Goal: Task Accomplishment & Management: Use online tool/utility

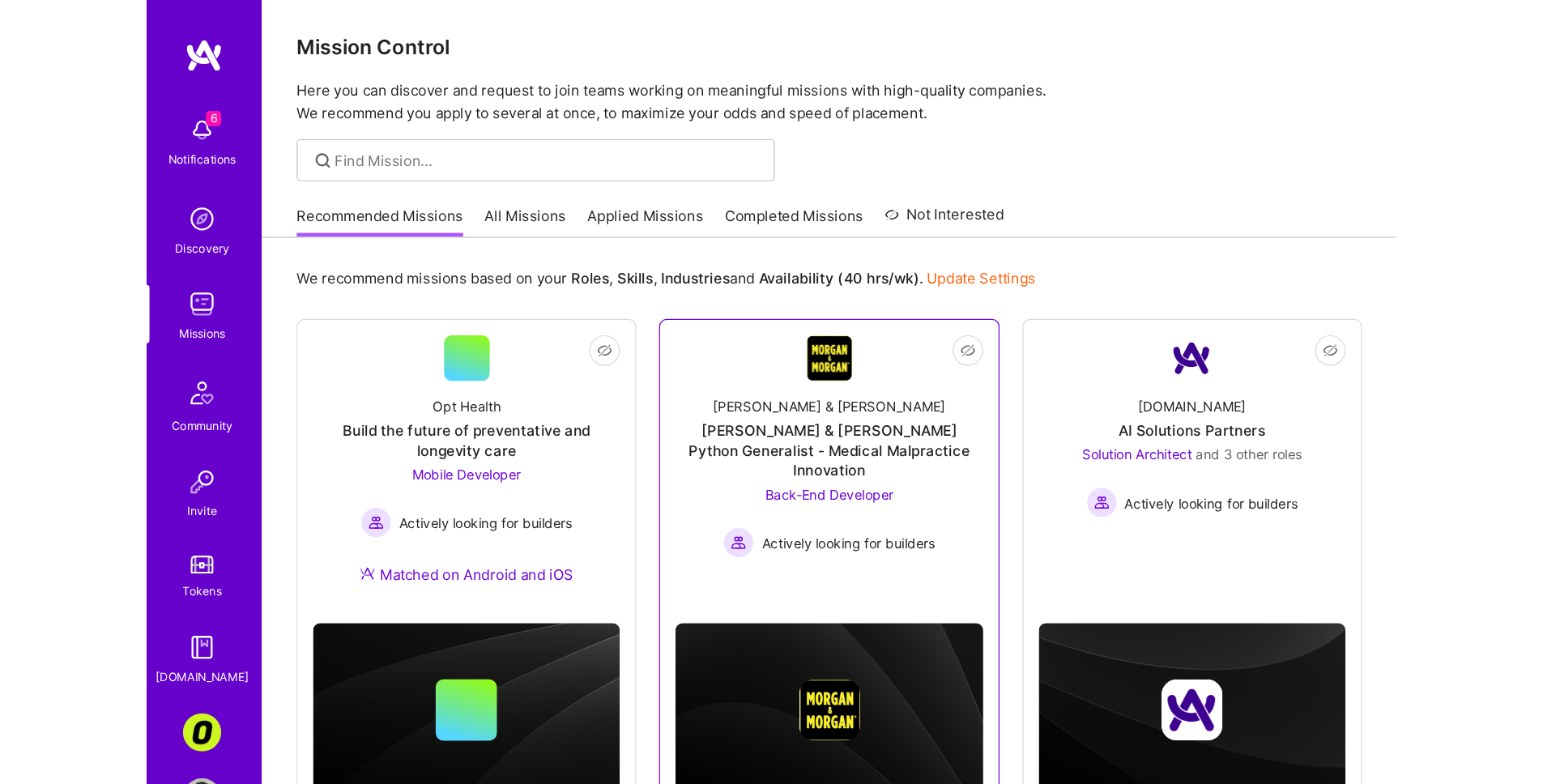
scroll to position [3, 0]
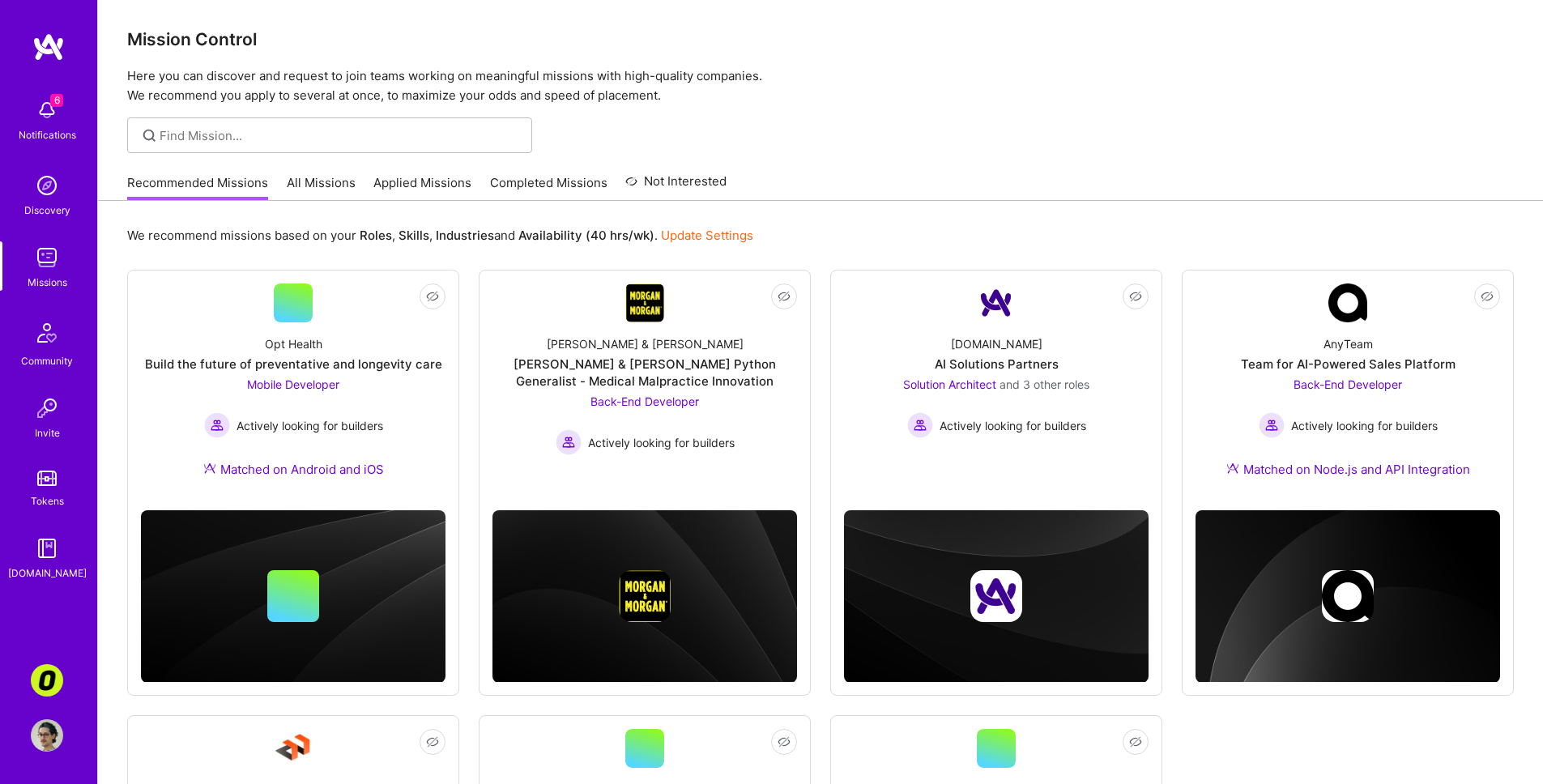
click at [343, 182] on link "All Missions" at bounding box center [321, 187] width 69 height 26
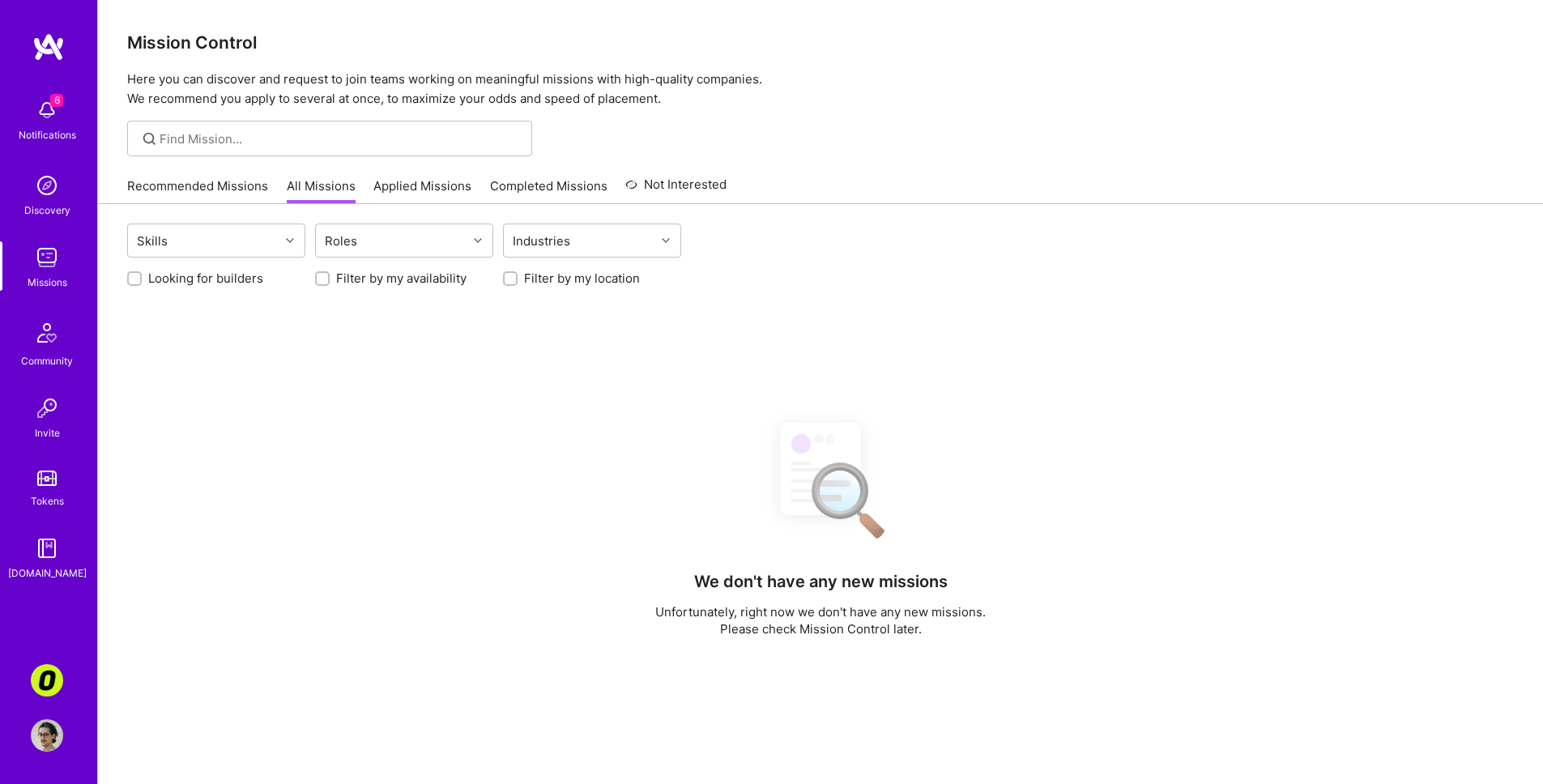
drag, startPoint x: 769, startPoint y: 147, endPoint x: 955, endPoint y: 139, distance: 186.2
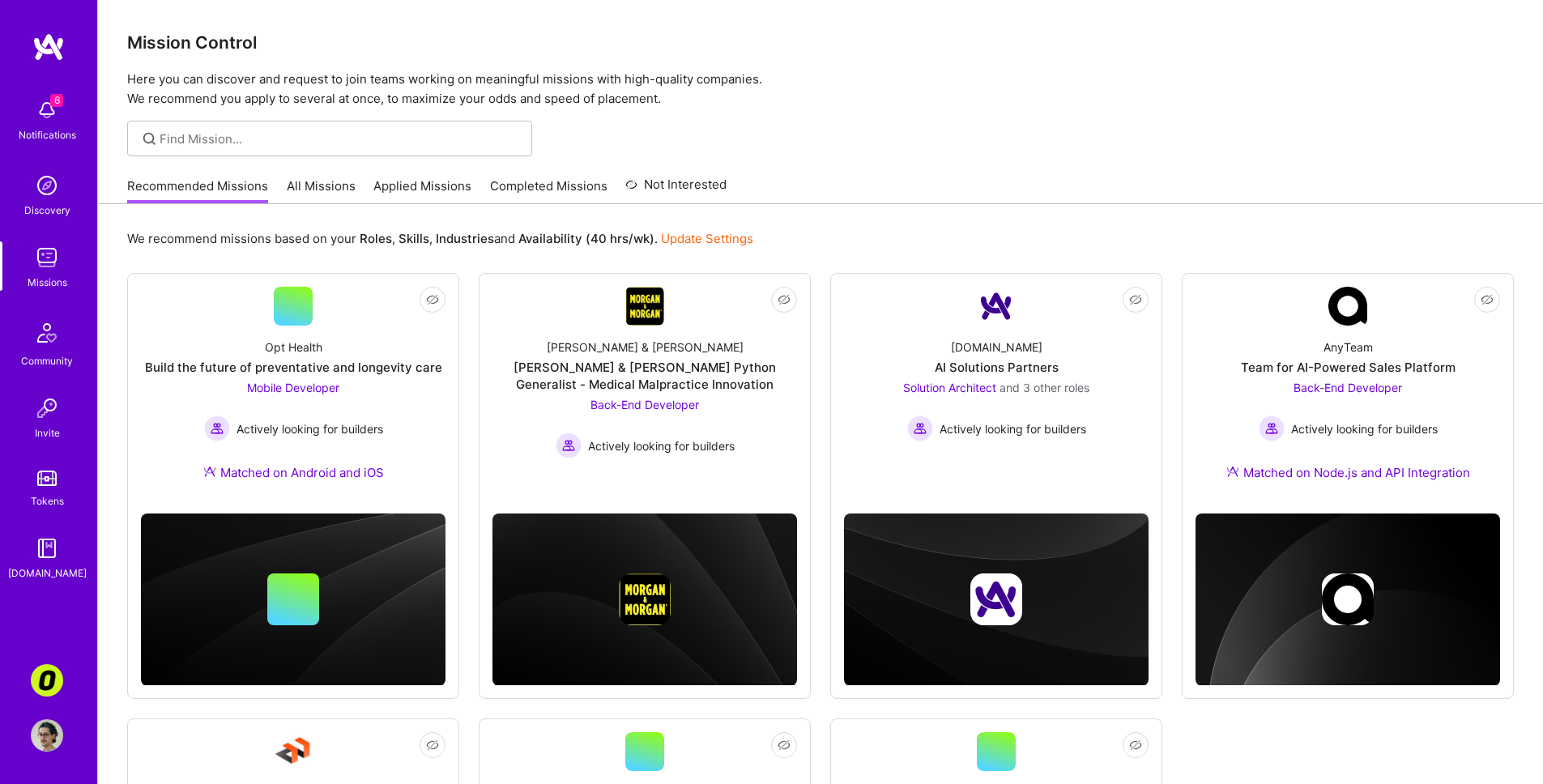
scroll to position [3, 0]
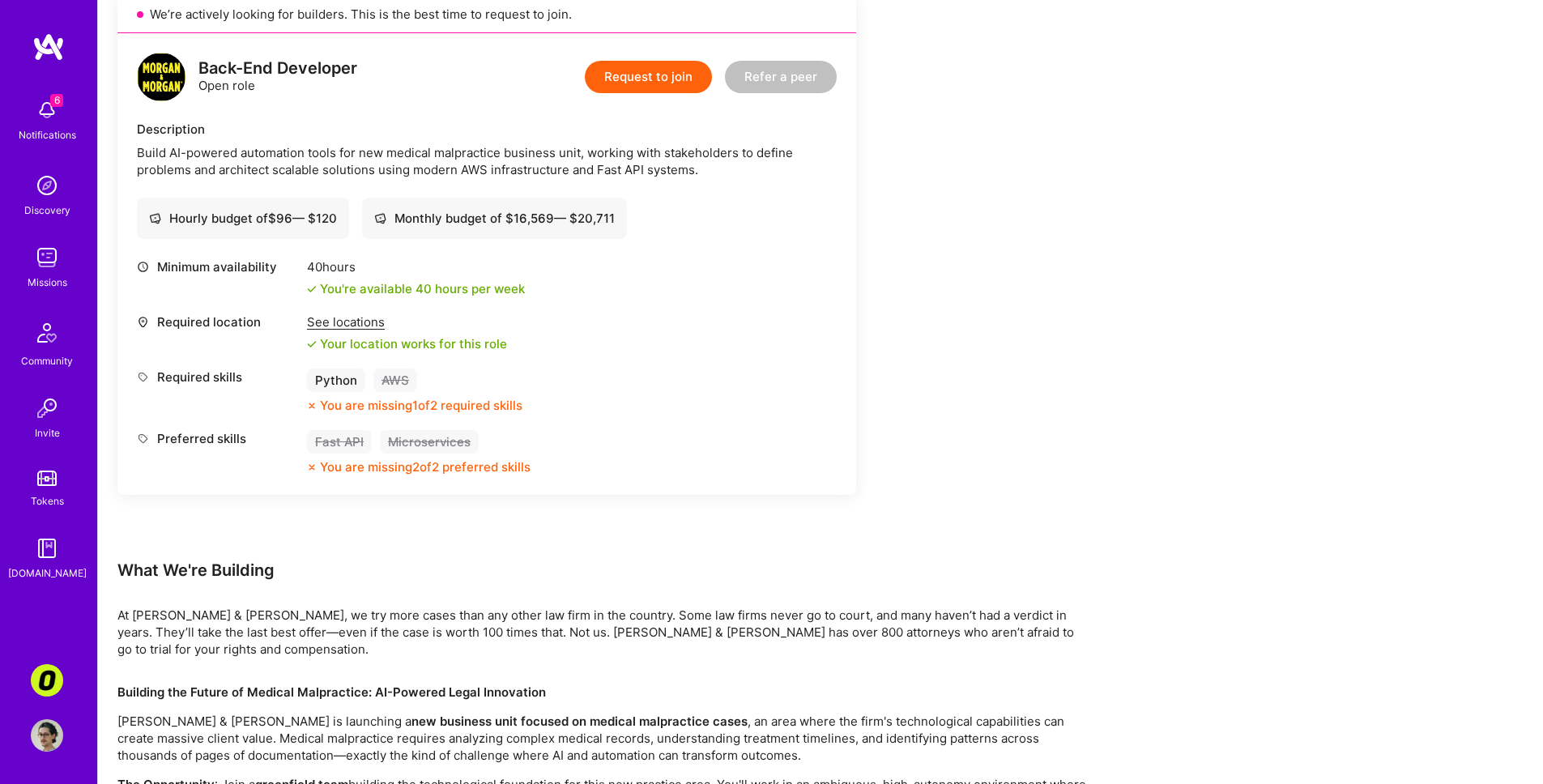
scroll to position [381, 0]
click at [334, 331] on div "See locations Your location works for this role" at bounding box center [407, 334] width 200 height 39
click at [336, 325] on div "See locations" at bounding box center [407, 323] width 200 height 17
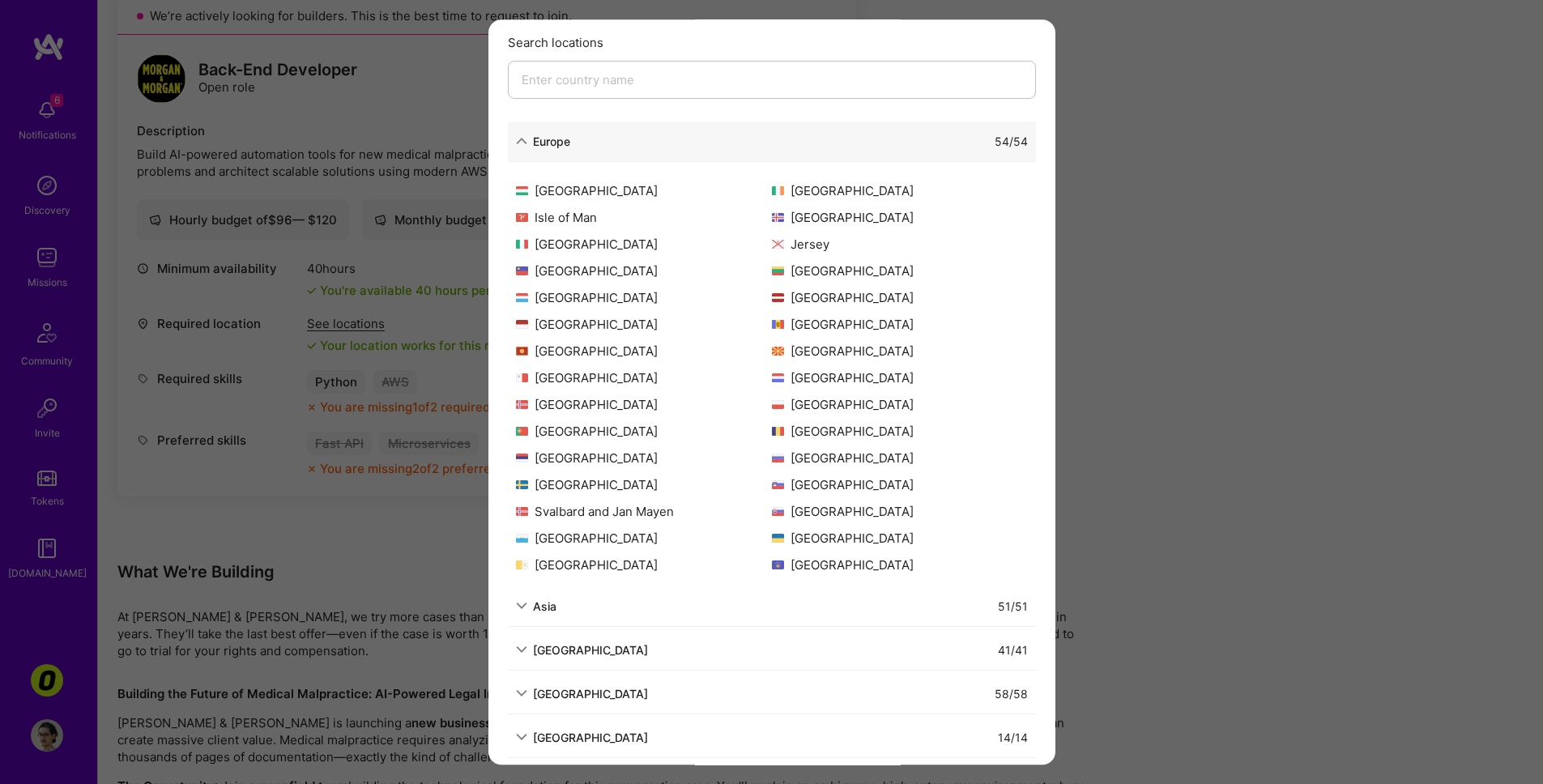
scroll to position [175, 0]
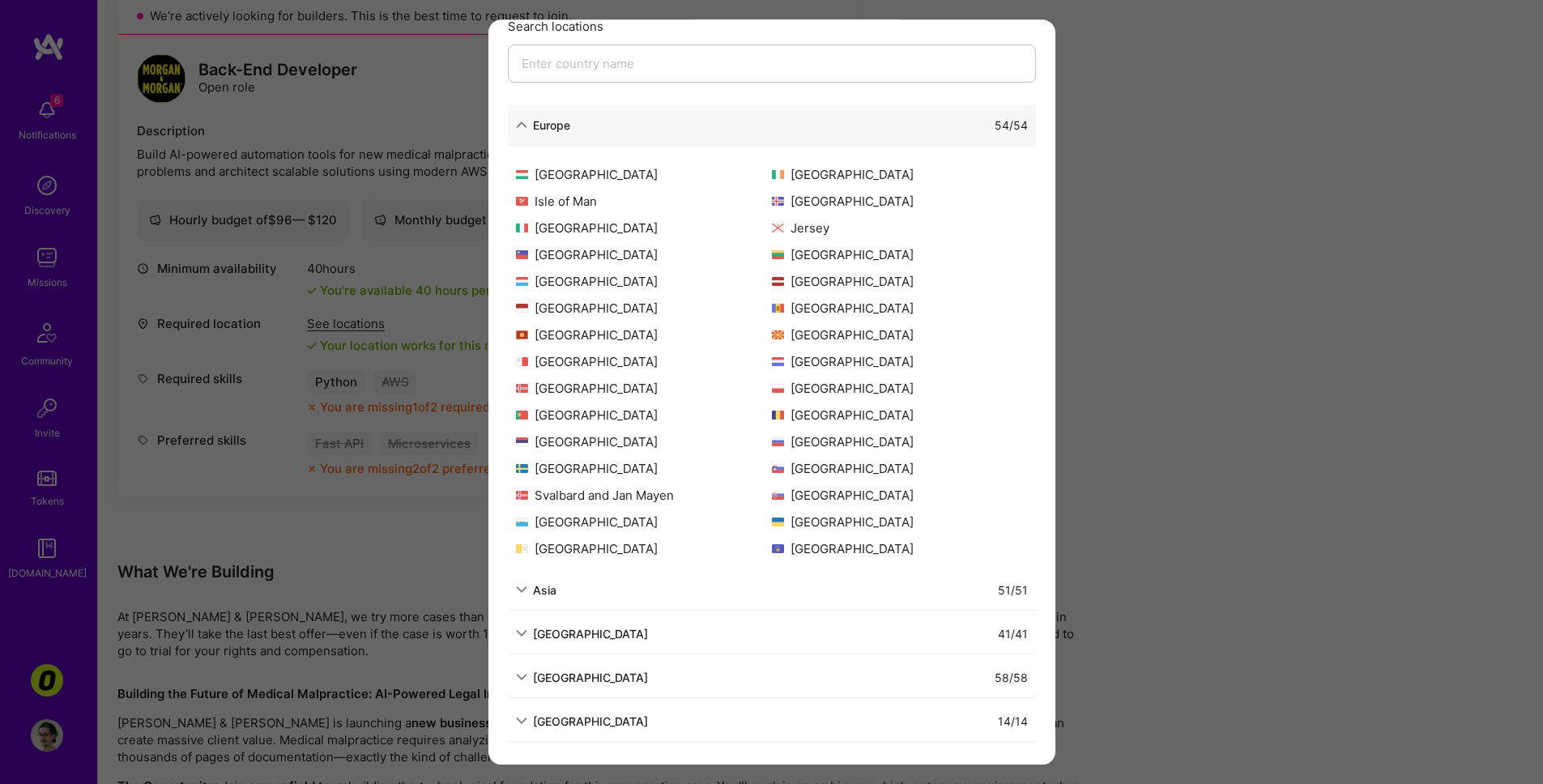
click at [1058, 157] on div "Allowed Locations The locations that client marked as required will show up her…" at bounding box center [771, 392] width 1543 height 784
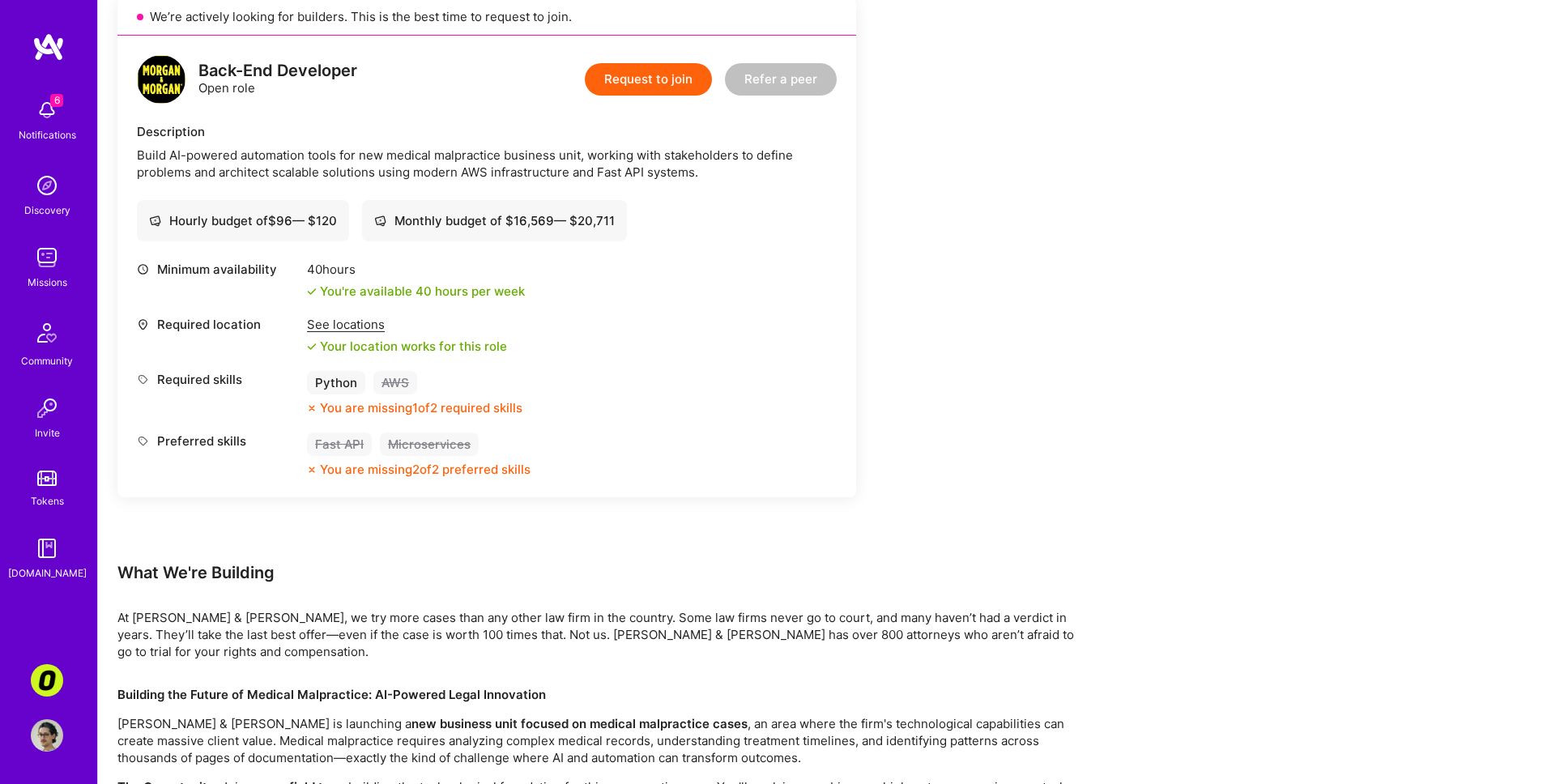
scroll to position [294, 0]
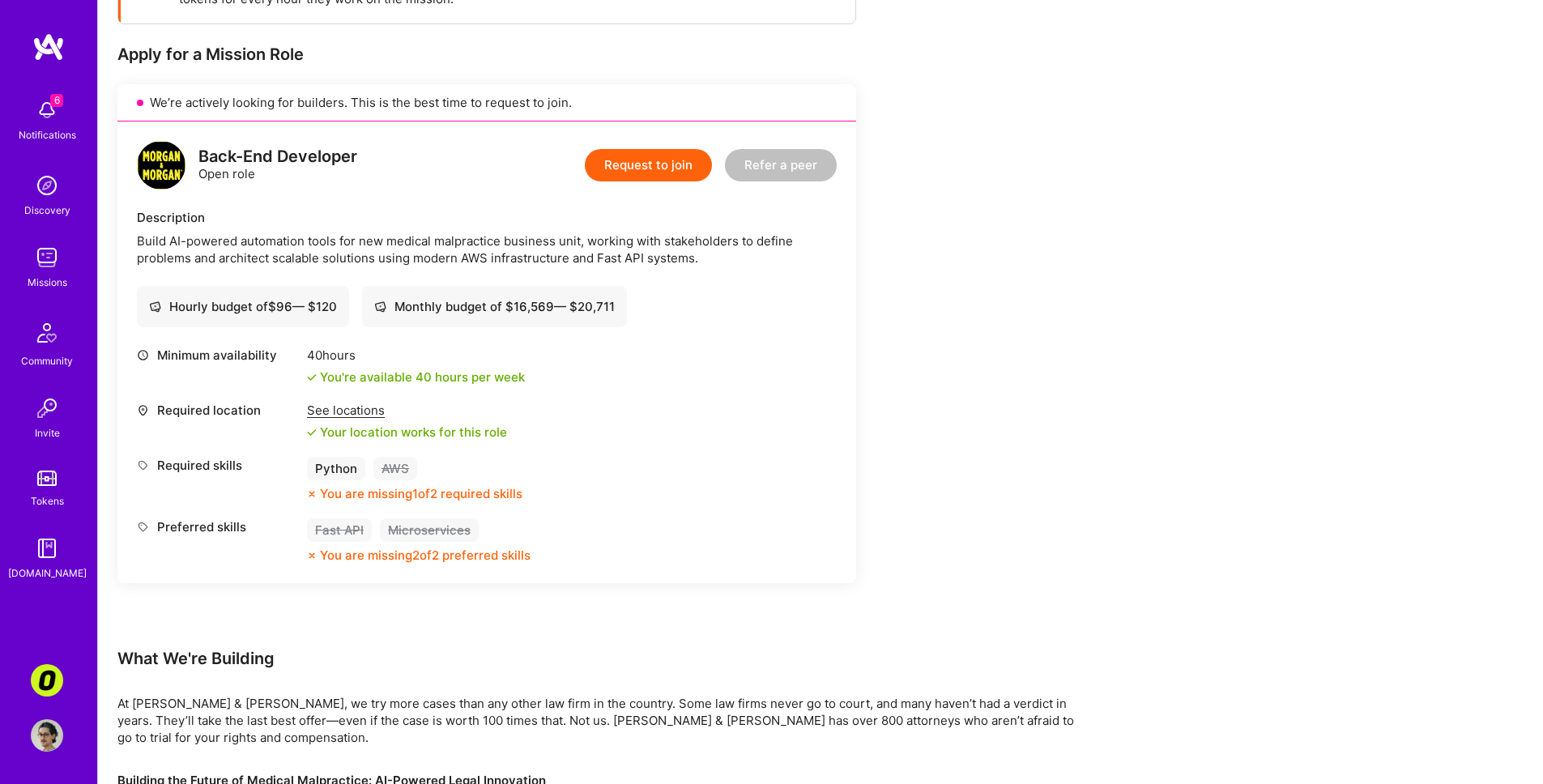
click at [47, 124] on img at bounding box center [46, 110] width 32 height 32
click at [47, 124] on div "6 Notifications Discovery Missions Community Invite Tokens A.Guide" at bounding box center [48, 336] width 97 height 490
click at [60, 145] on div "6 Notifications" at bounding box center [46, 119] width 100 height 56
click at [689, 484] on div "6 6 Notifications Discovery Missions Community Invite Tokens A.Guide Corner3: B…" at bounding box center [771, 674] width 1543 height 1937
click at [53, 555] on img at bounding box center [46, 547] width 32 height 32
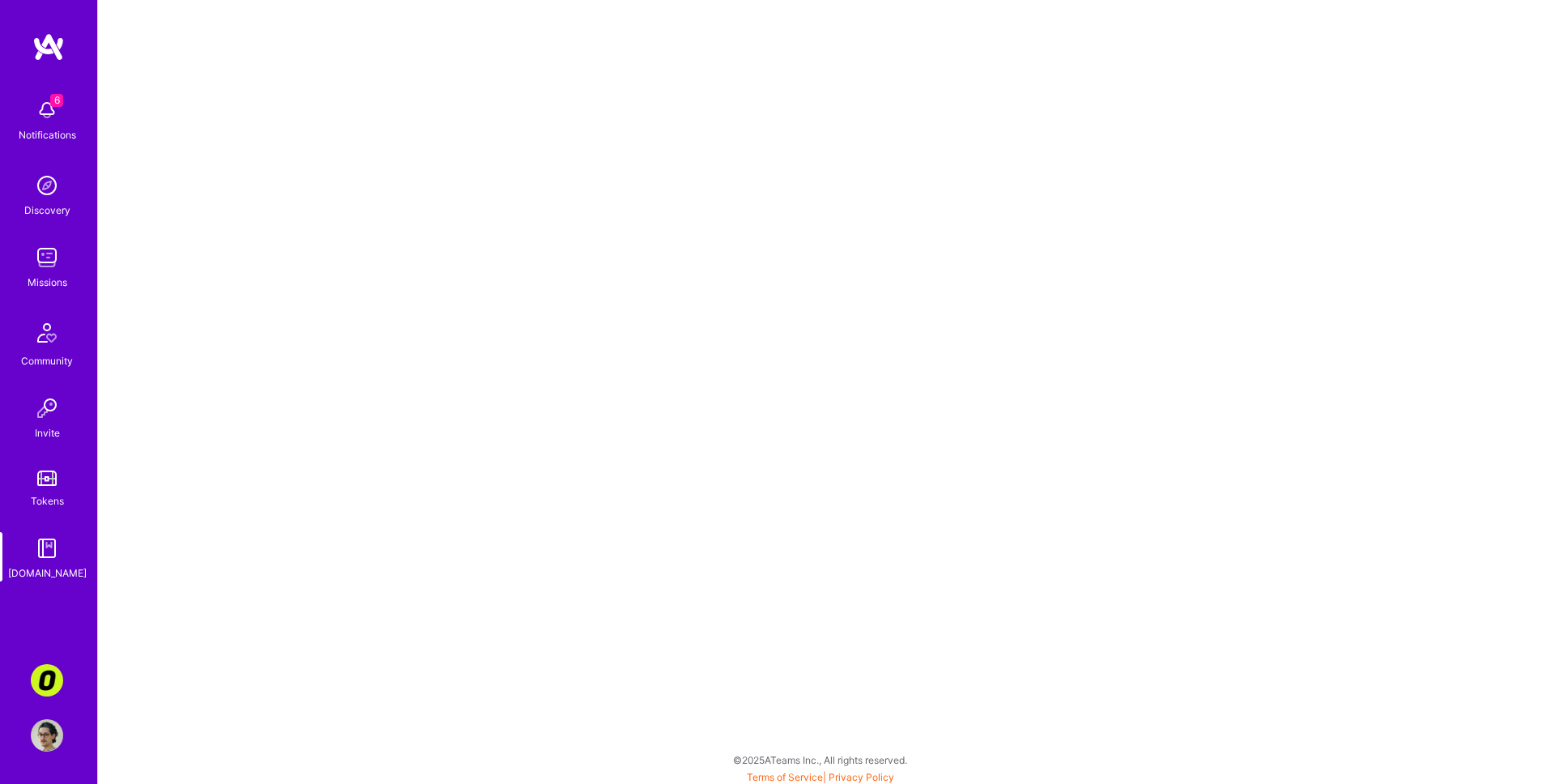
click at [50, 663] on img at bounding box center [46, 680] width 32 height 32
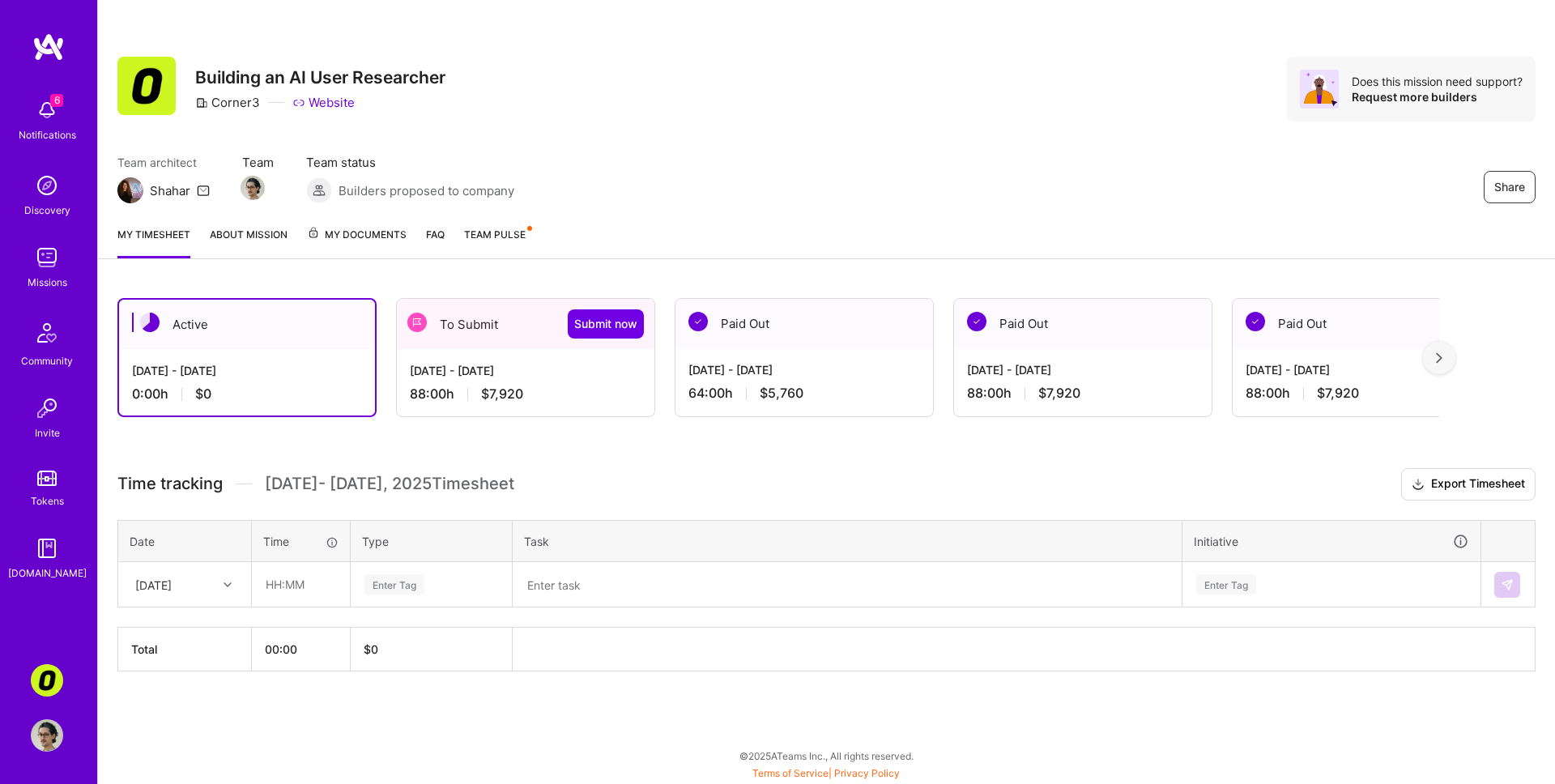
click at [266, 237] on link "About Mission" at bounding box center [249, 241] width 78 height 32
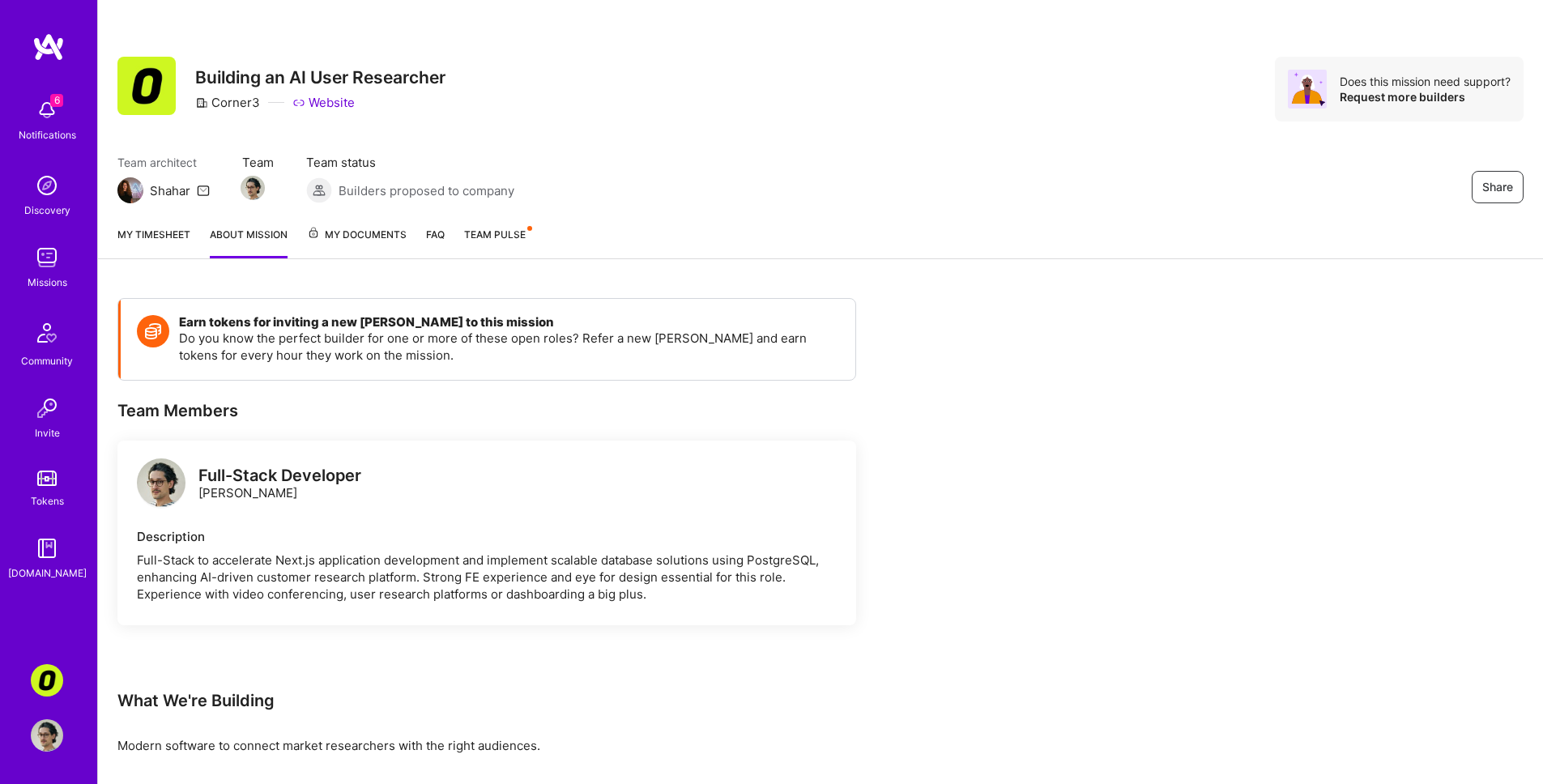
click at [438, 233] on link "FAQ" at bounding box center [435, 241] width 19 height 32
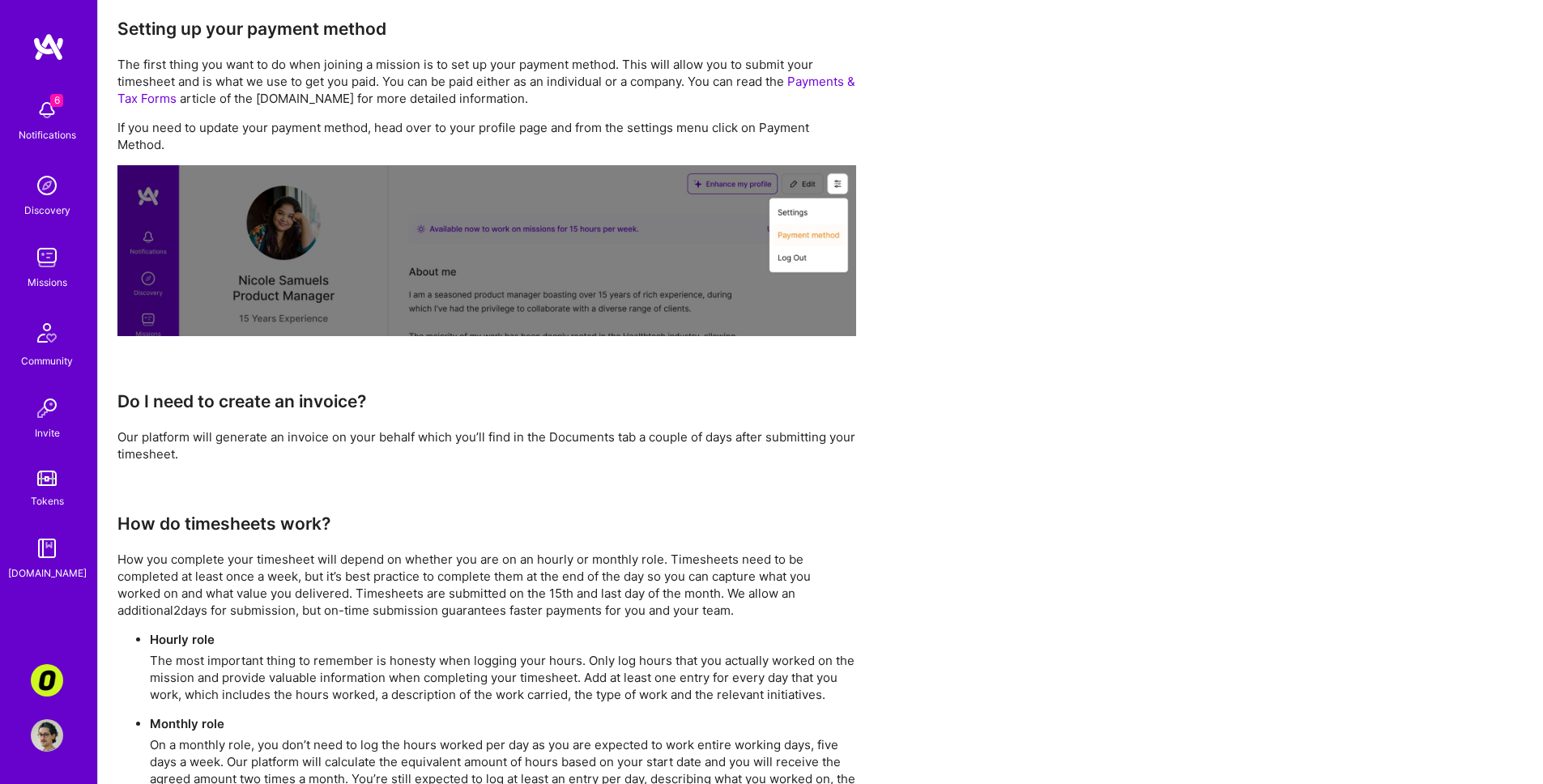
scroll to position [784, 0]
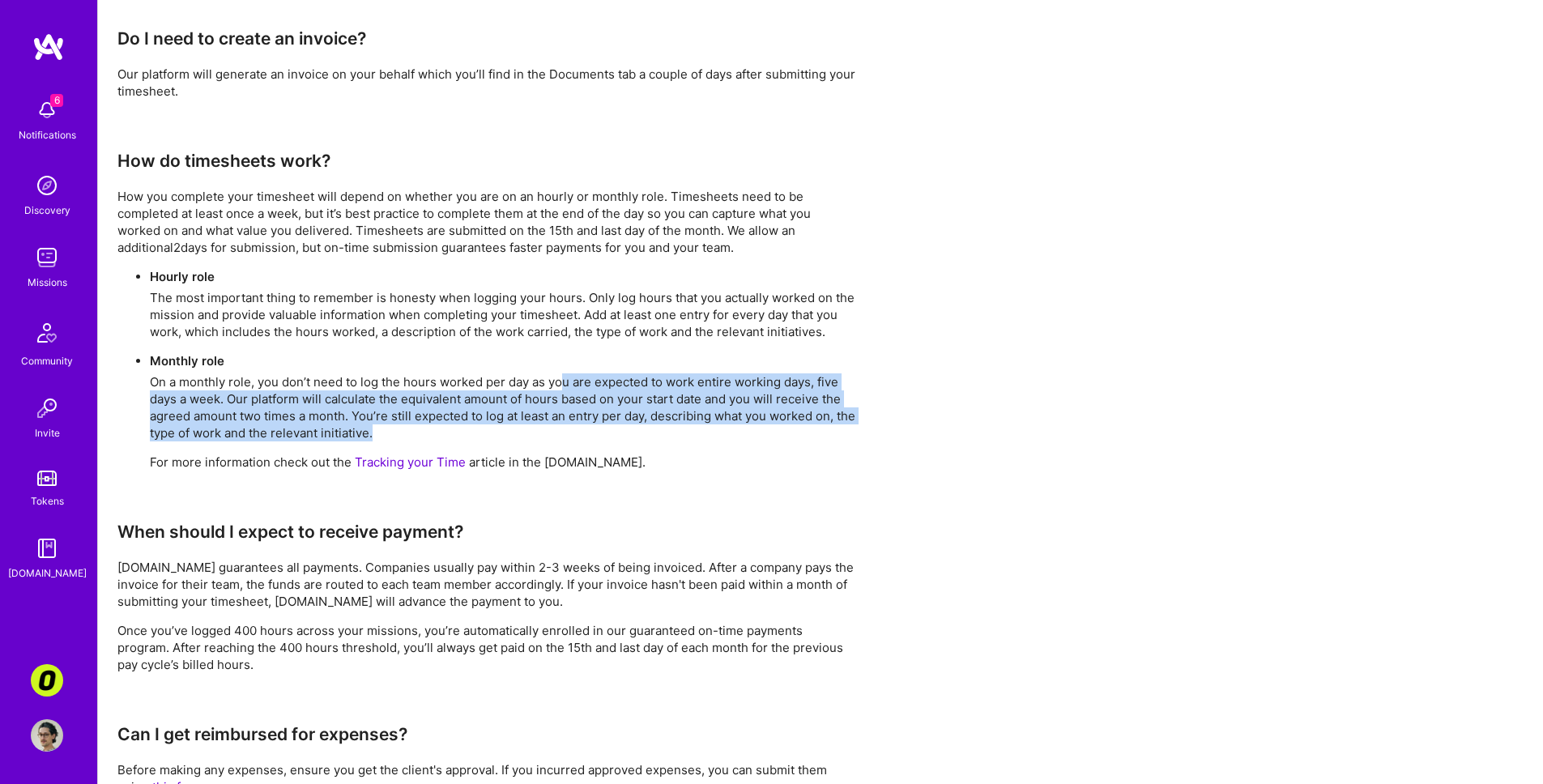
drag, startPoint x: 563, startPoint y: 379, endPoint x: 564, endPoint y: 429, distance: 50.0
click at [564, 429] on p "On a monthly role, you don’t need to log the hours worked per day as you are ex…" at bounding box center [503, 407] width 707 height 68
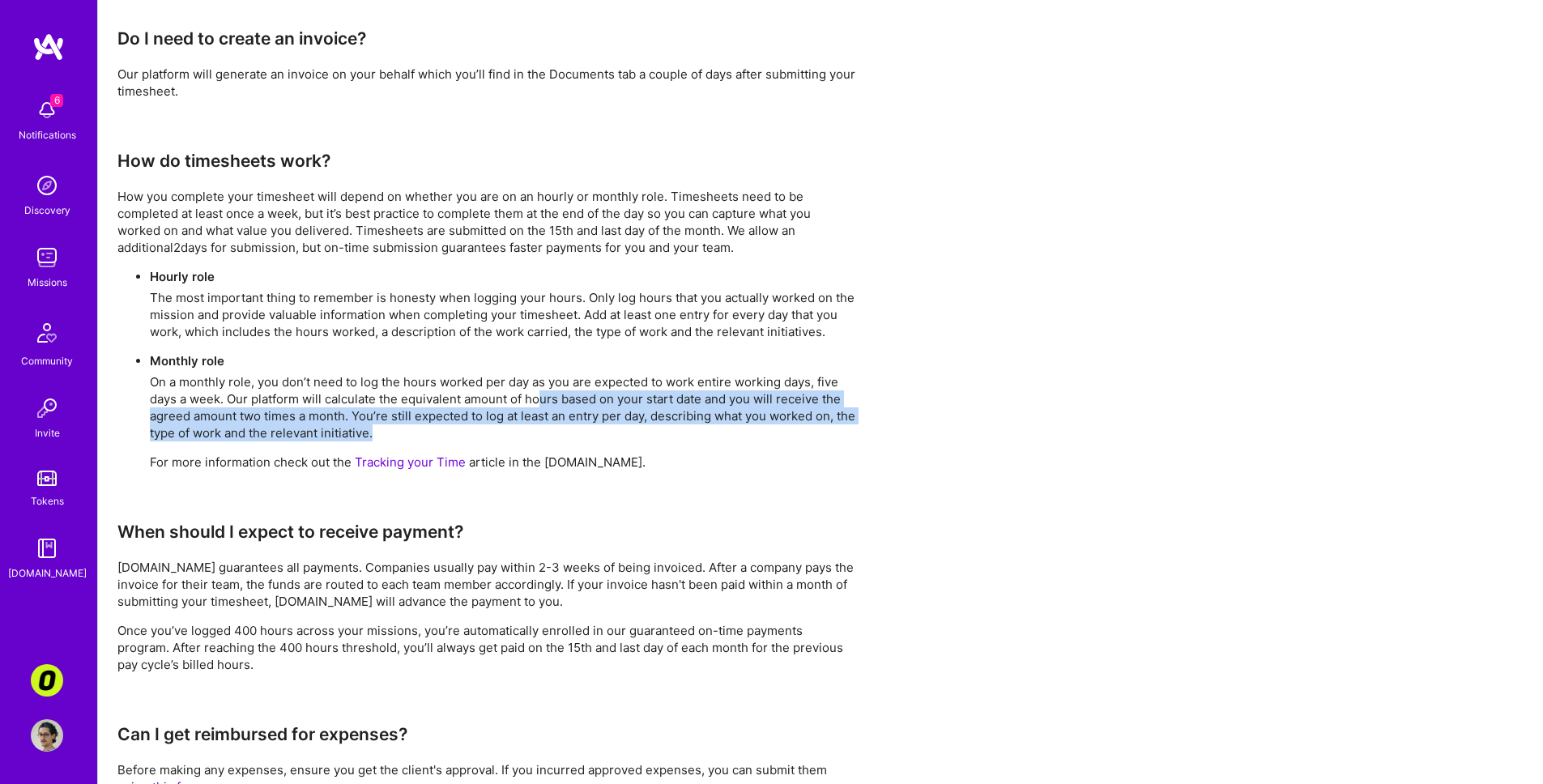
drag, startPoint x: 546, startPoint y: 436, endPoint x: 543, endPoint y: 385, distance: 51.1
click at [543, 387] on p "On a monthly role, you don’t need to log the hours worked per day as you are ex…" at bounding box center [503, 407] width 707 height 68
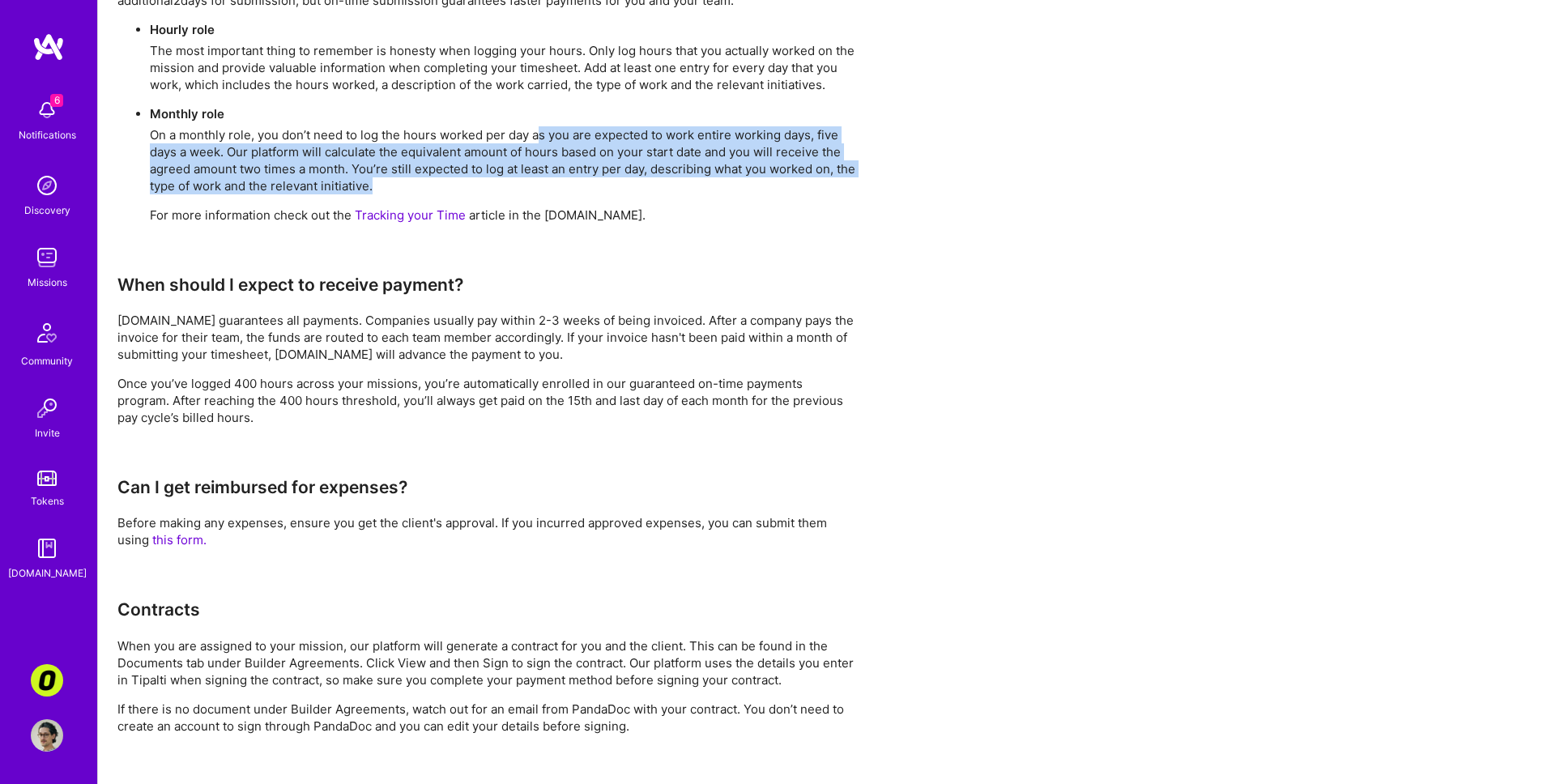
scroll to position [1154, 0]
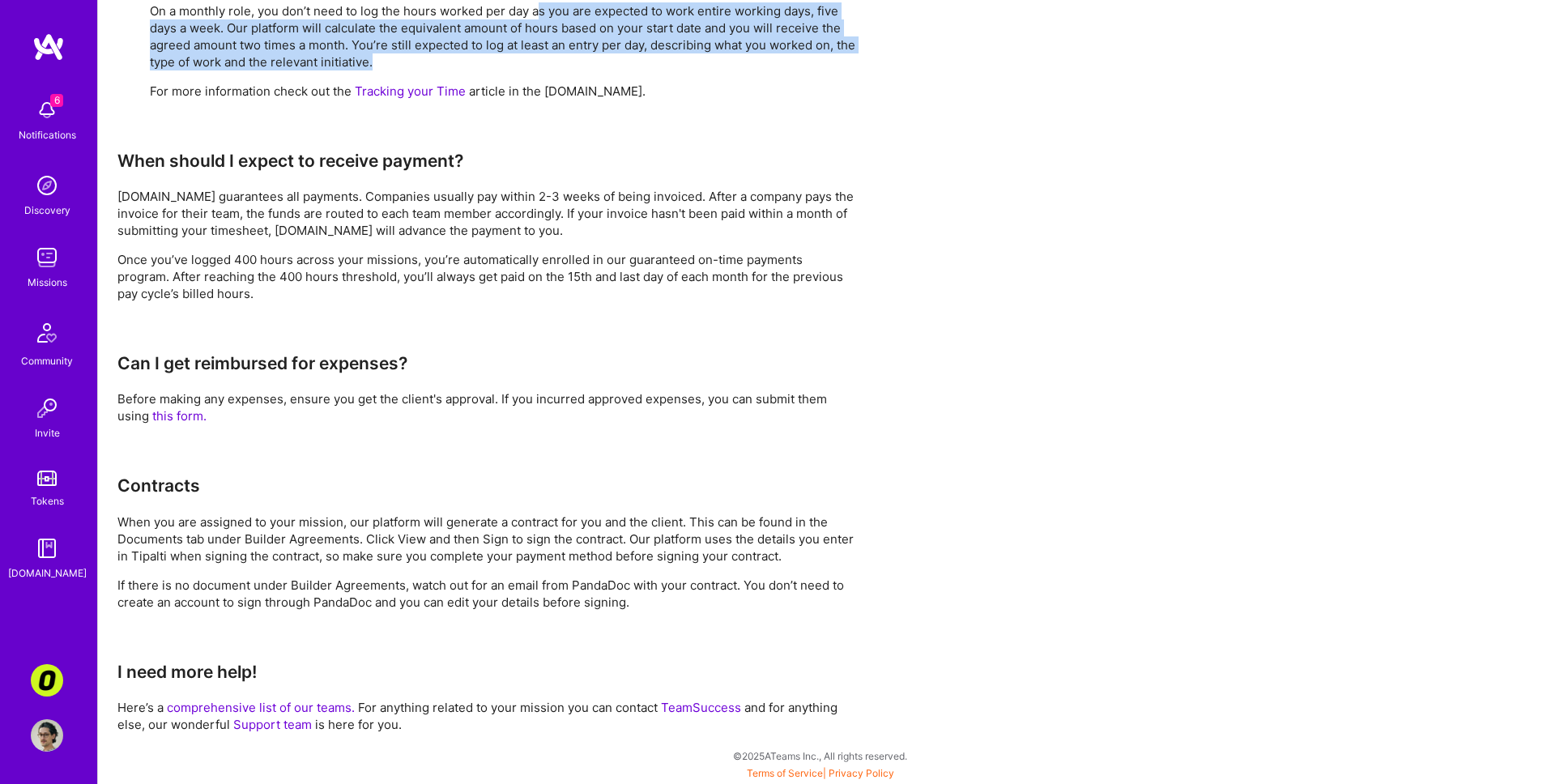
click at [46, 190] on img at bounding box center [46, 185] width 32 height 32
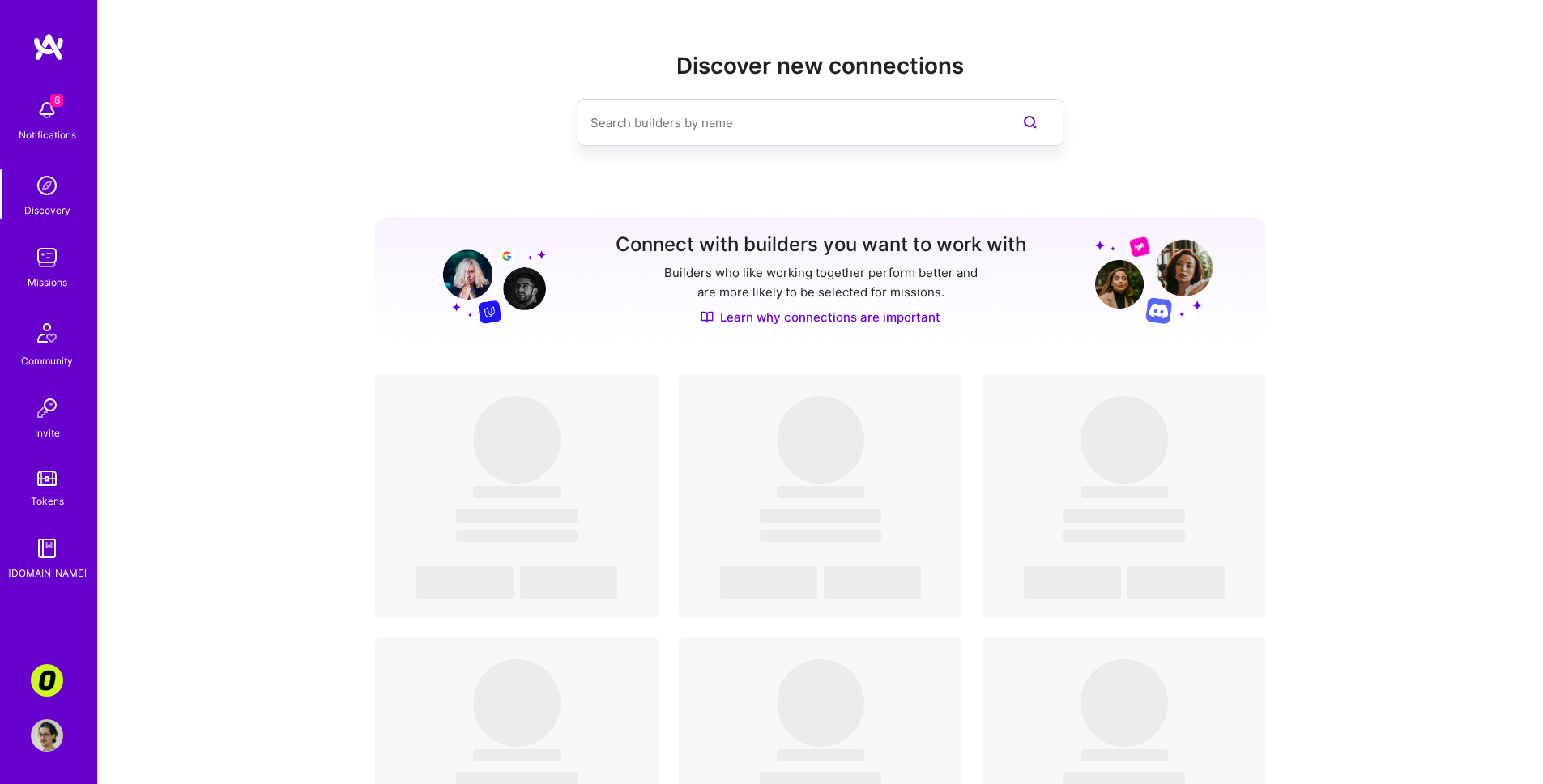
click at [44, 259] on img at bounding box center [46, 257] width 32 height 32
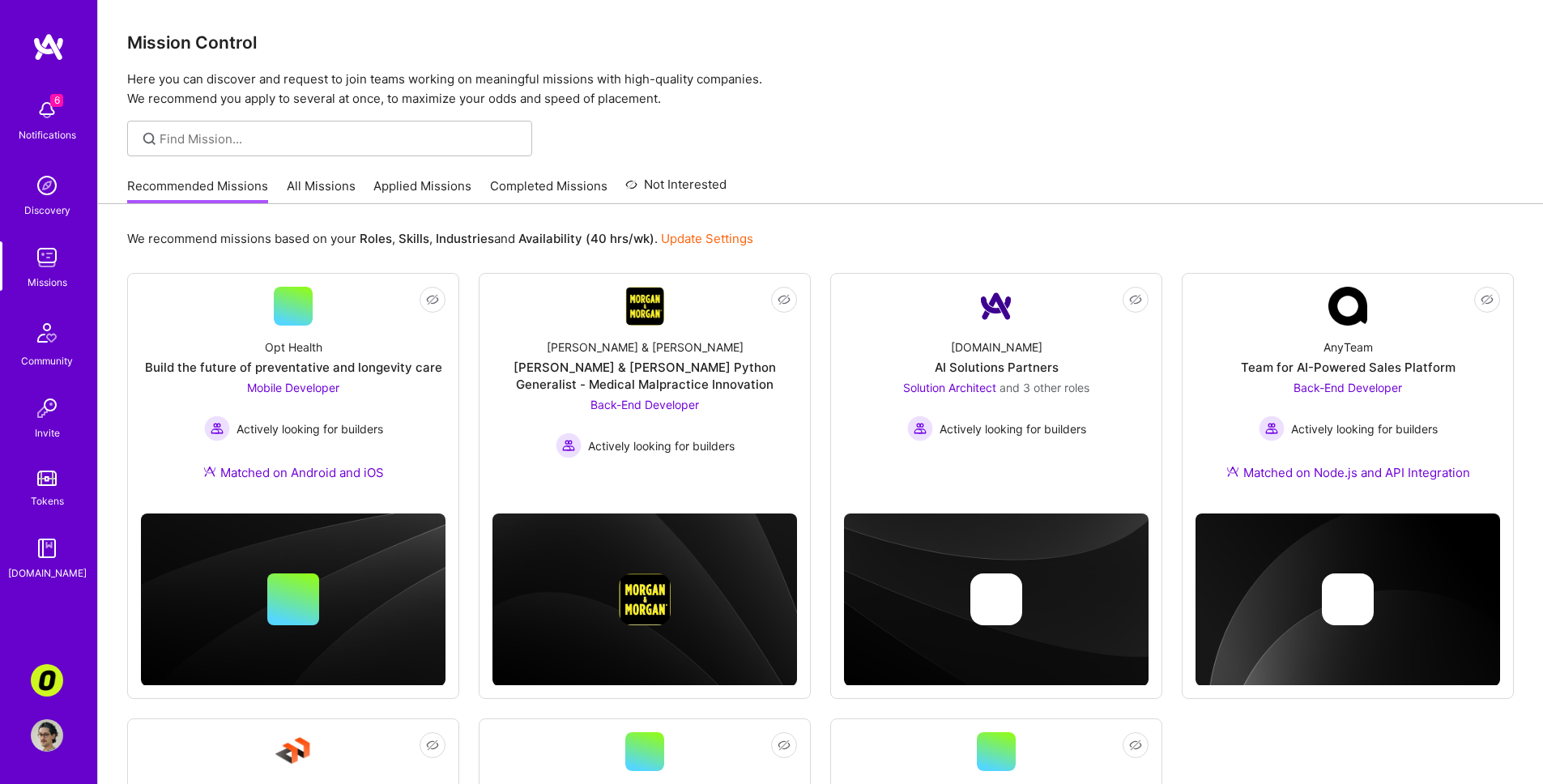
click at [405, 189] on link "Applied Missions" at bounding box center [422, 190] width 98 height 26
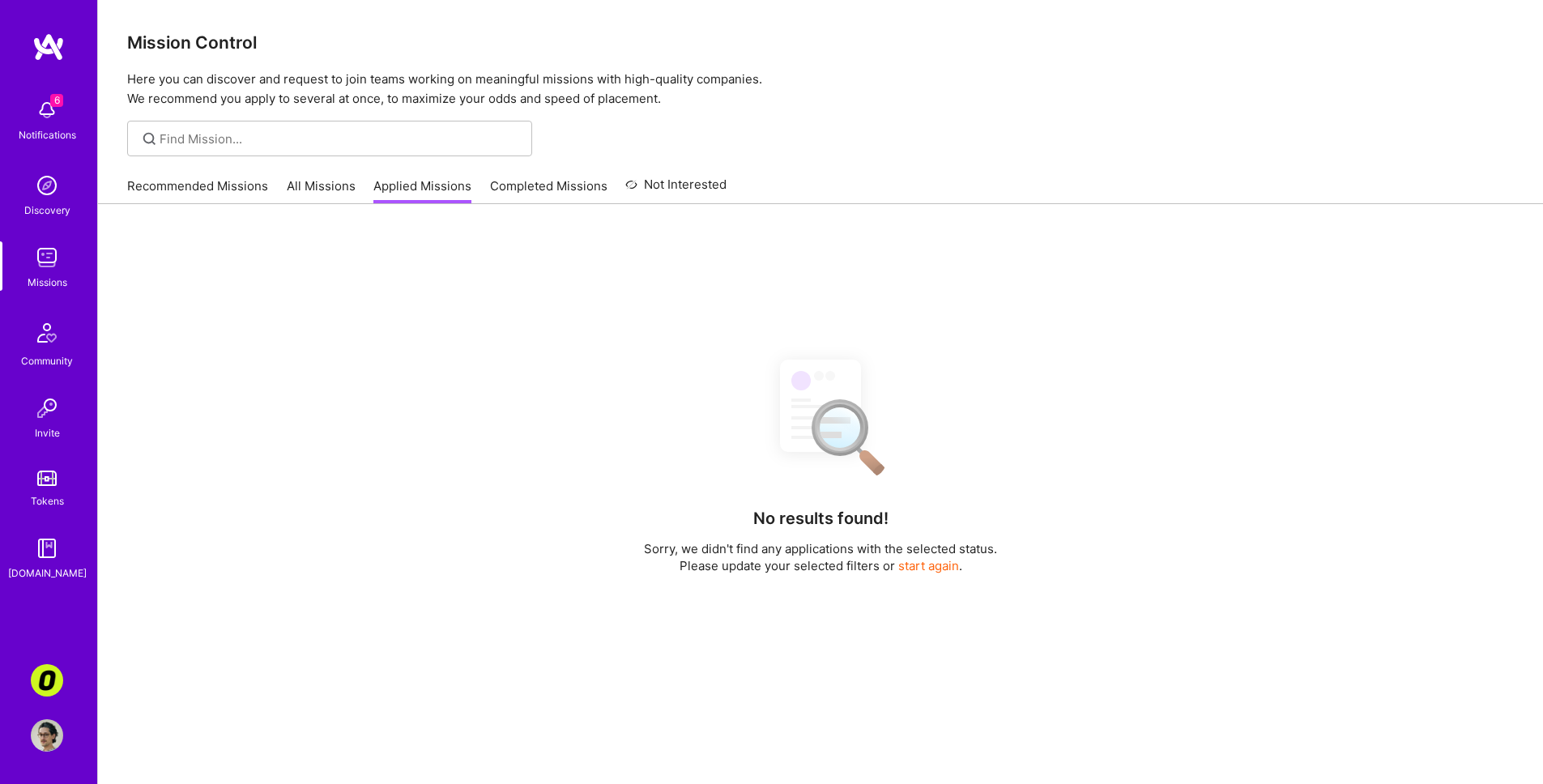
click at [501, 187] on link "Completed Missions" at bounding box center [549, 190] width 117 height 26
click at [440, 189] on link "Applied Missions" at bounding box center [422, 190] width 98 height 26
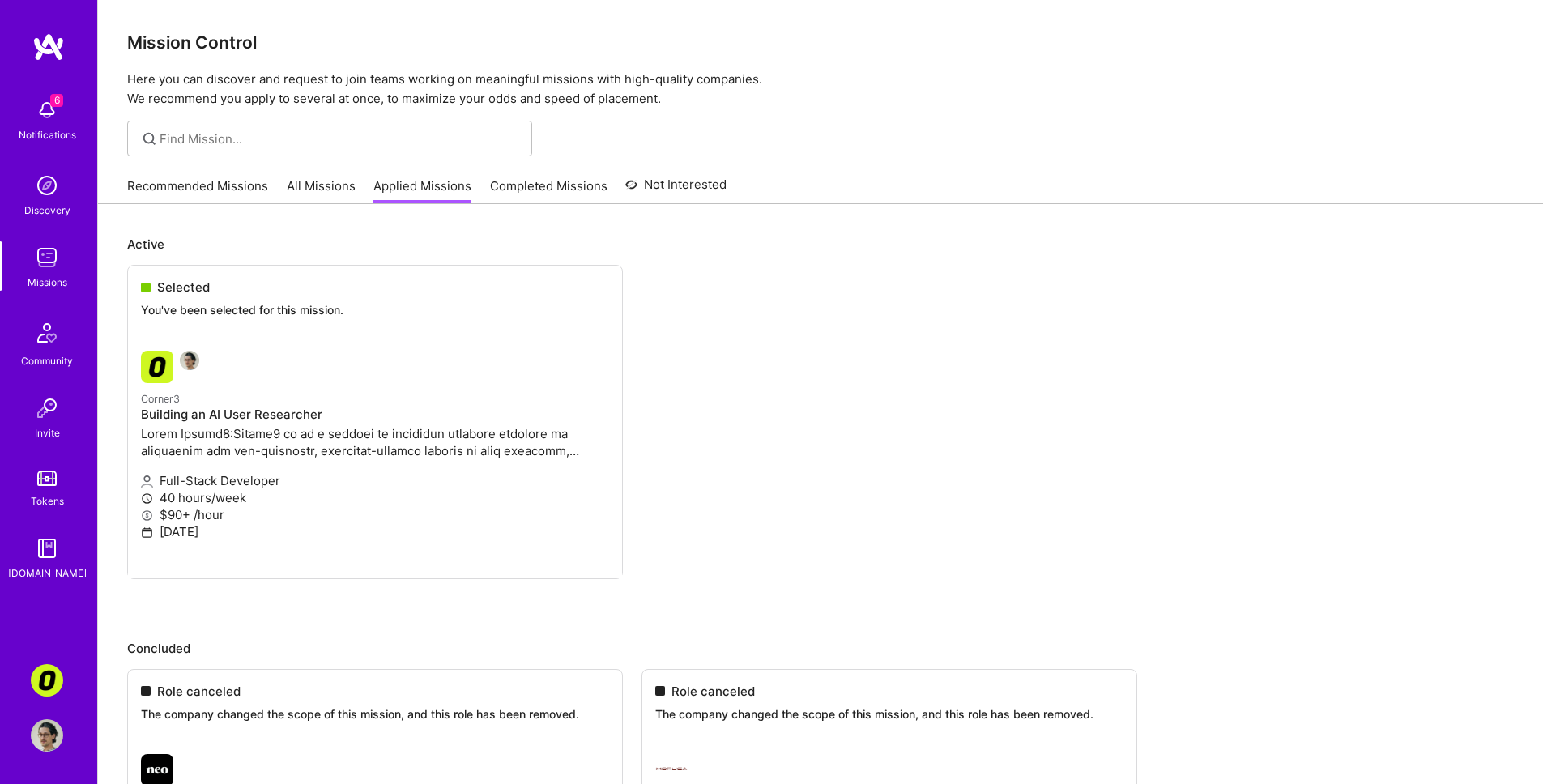
click at [244, 452] on ul "Selected You've been selected for this mission. Corner3 Building an AI User Res…" at bounding box center [821, 446] width 1387 height 363
click at [158, 457] on ul "Selected You've been selected for this mission. Corner3 Building an AI User Res…" at bounding box center [821, 446] width 1387 height 363
click at [161, 469] on ul "Selected You've been selected for this mission. Corner3 Building an AI User Res…" at bounding box center [821, 446] width 1387 height 363
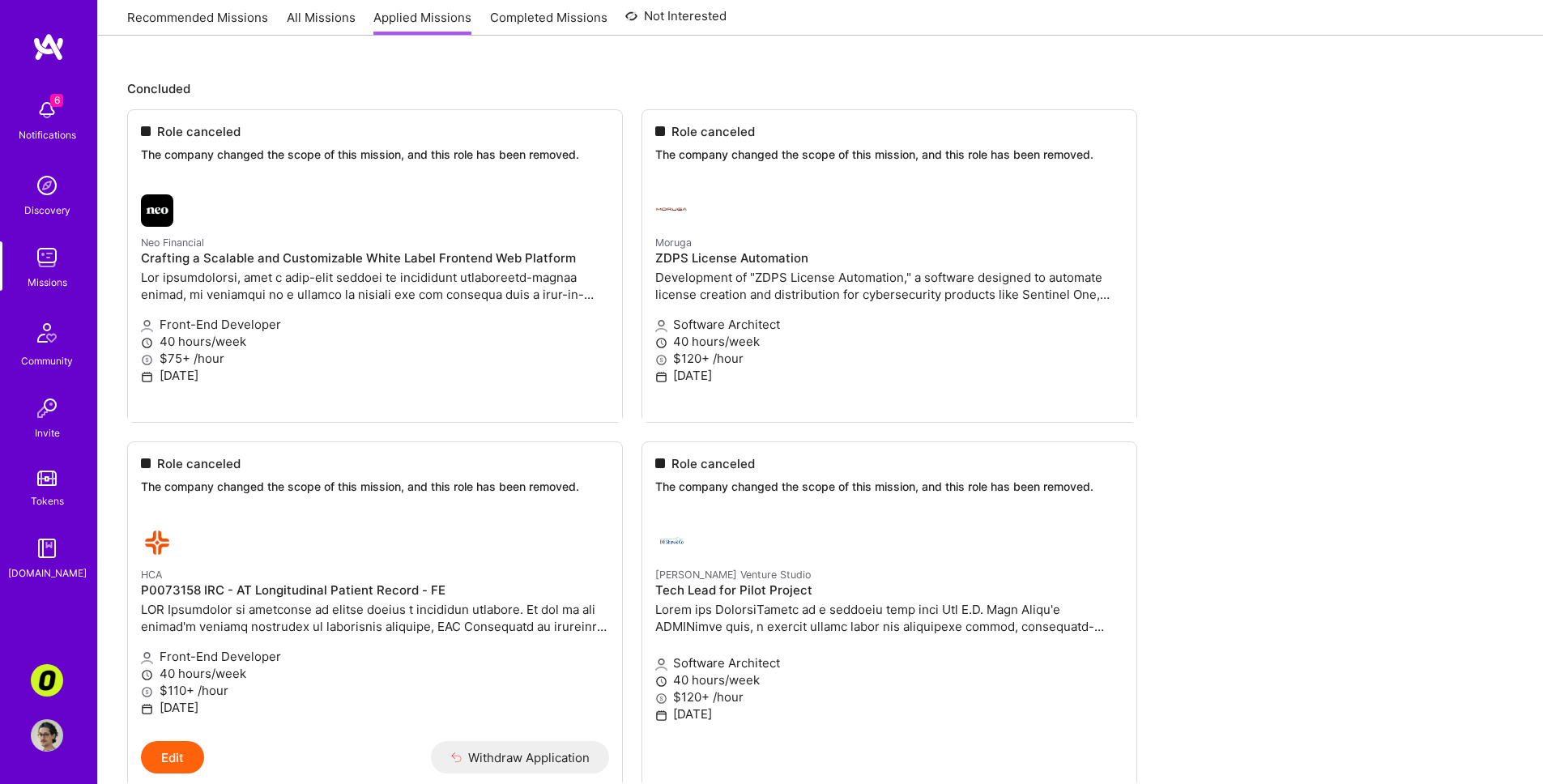
scroll to position [576, 0]
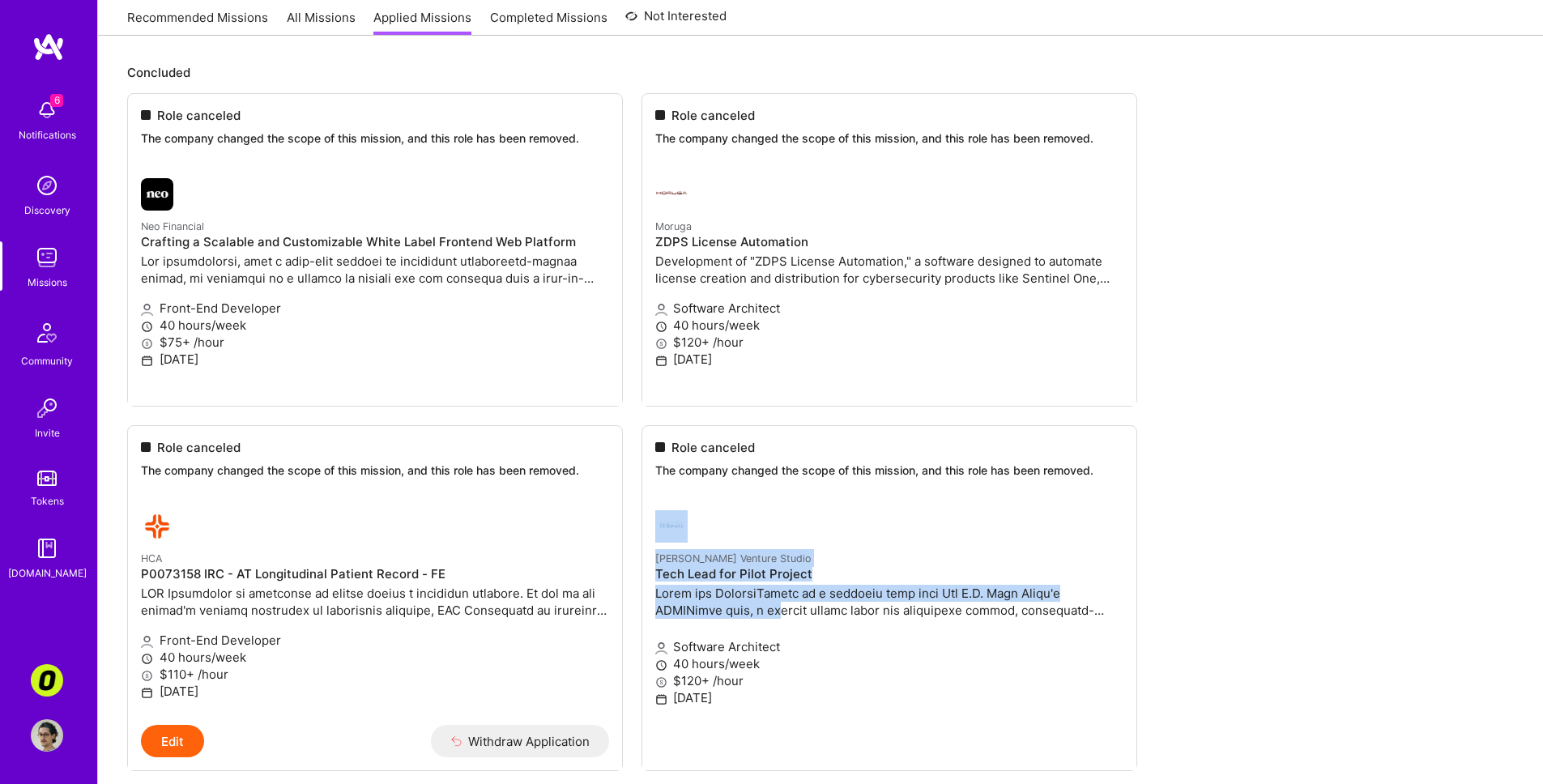
drag, startPoint x: 747, startPoint y: 520, endPoint x: 782, endPoint y: 621, distance: 106.9
click at [782, 619] on ul "Role canceled The company changed the scope of this mission, and this role has …" at bounding box center [821, 623] width 1387 height 1059
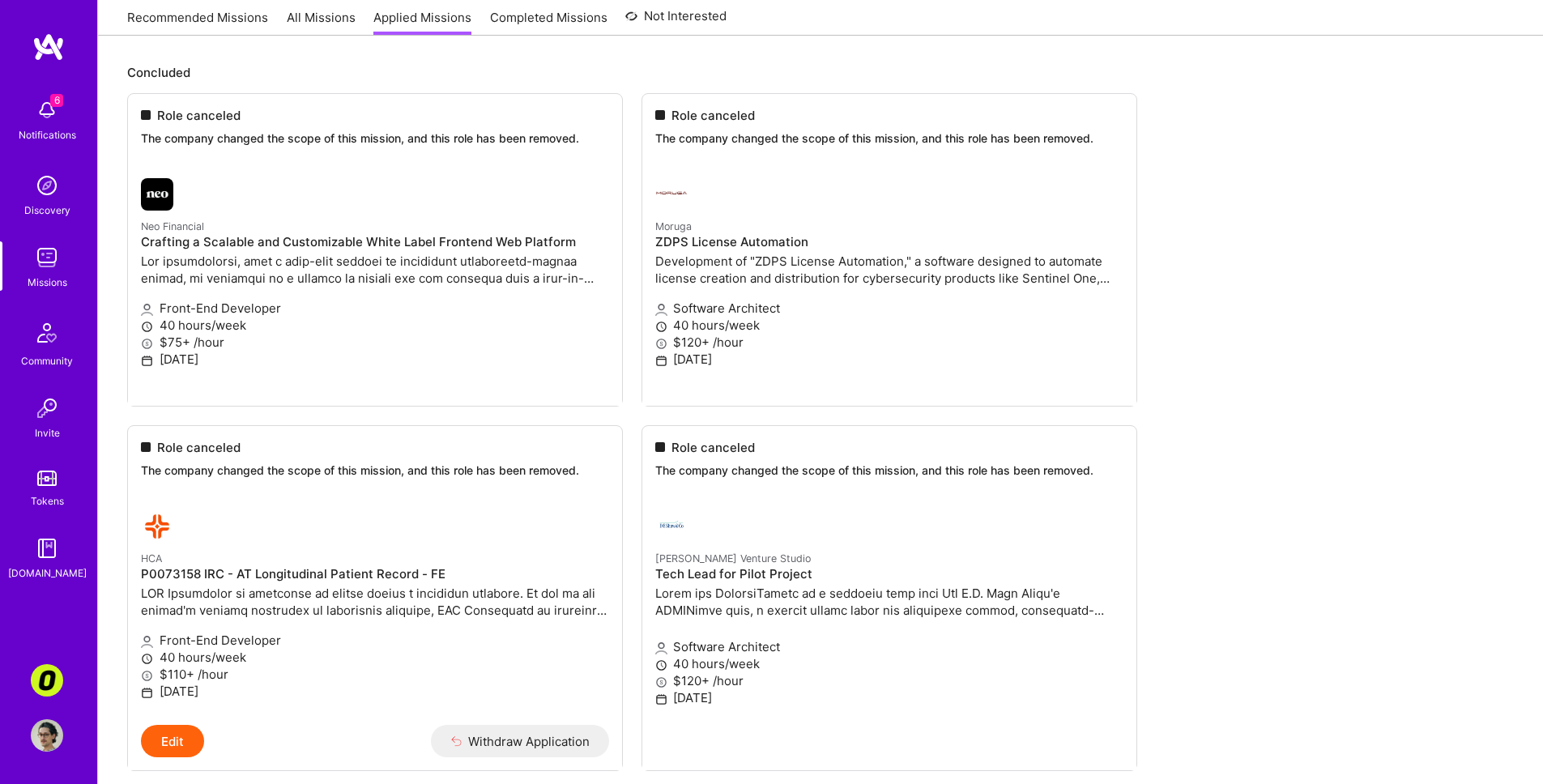
click at [784, 628] on ul "Role canceled The company changed the scope of this mission, and this role has …" at bounding box center [821, 623] width 1387 height 1059
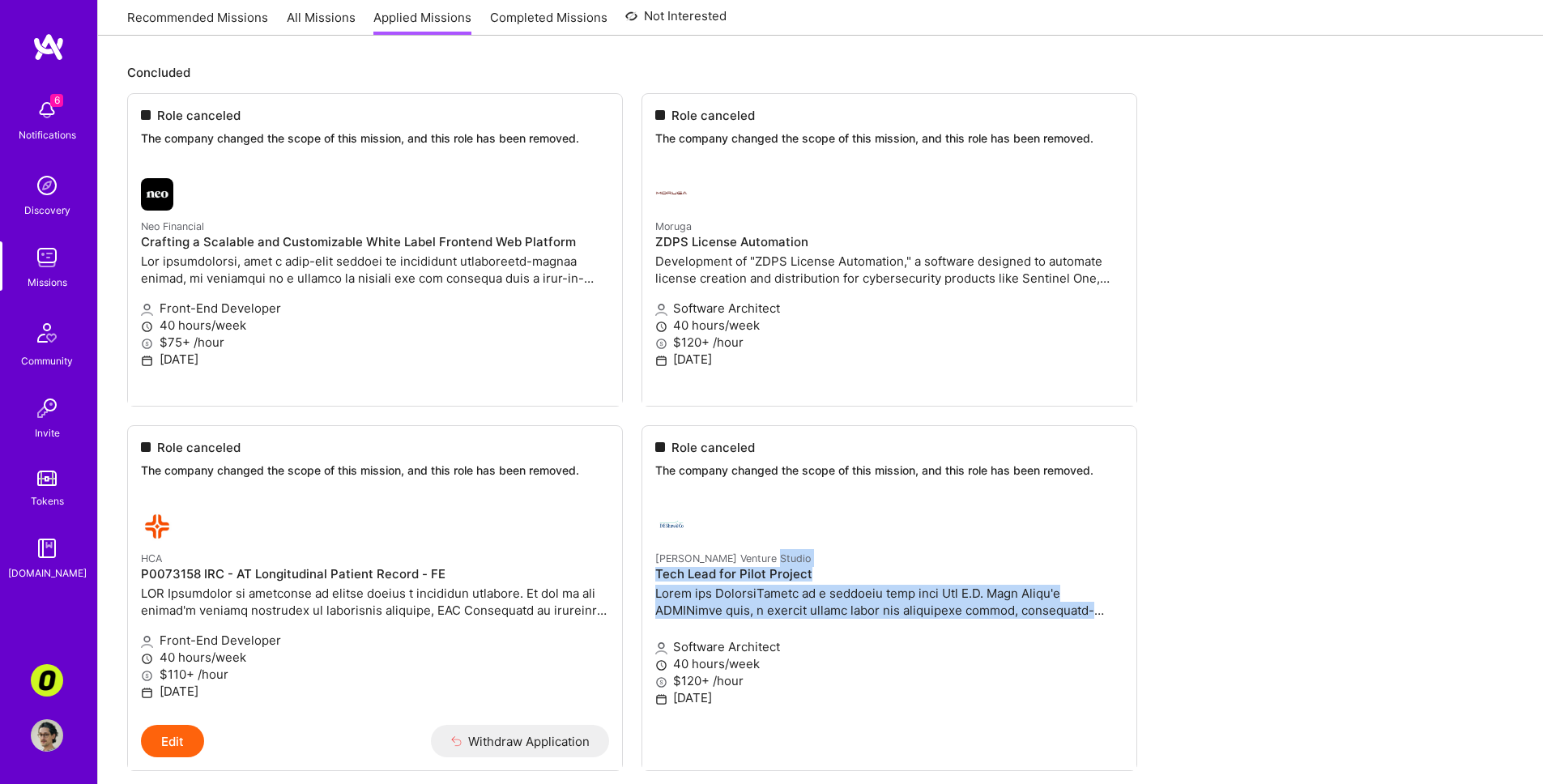
drag, startPoint x: 794, startPoint y: 622, endPoint x: 803, endPoint y: 538, distance: 84.5
click at [803, 552] on ul "Role canceled The company changed the scope of this mission, and this role has …" at bounding box center [821, 623] width 1387 height 1059
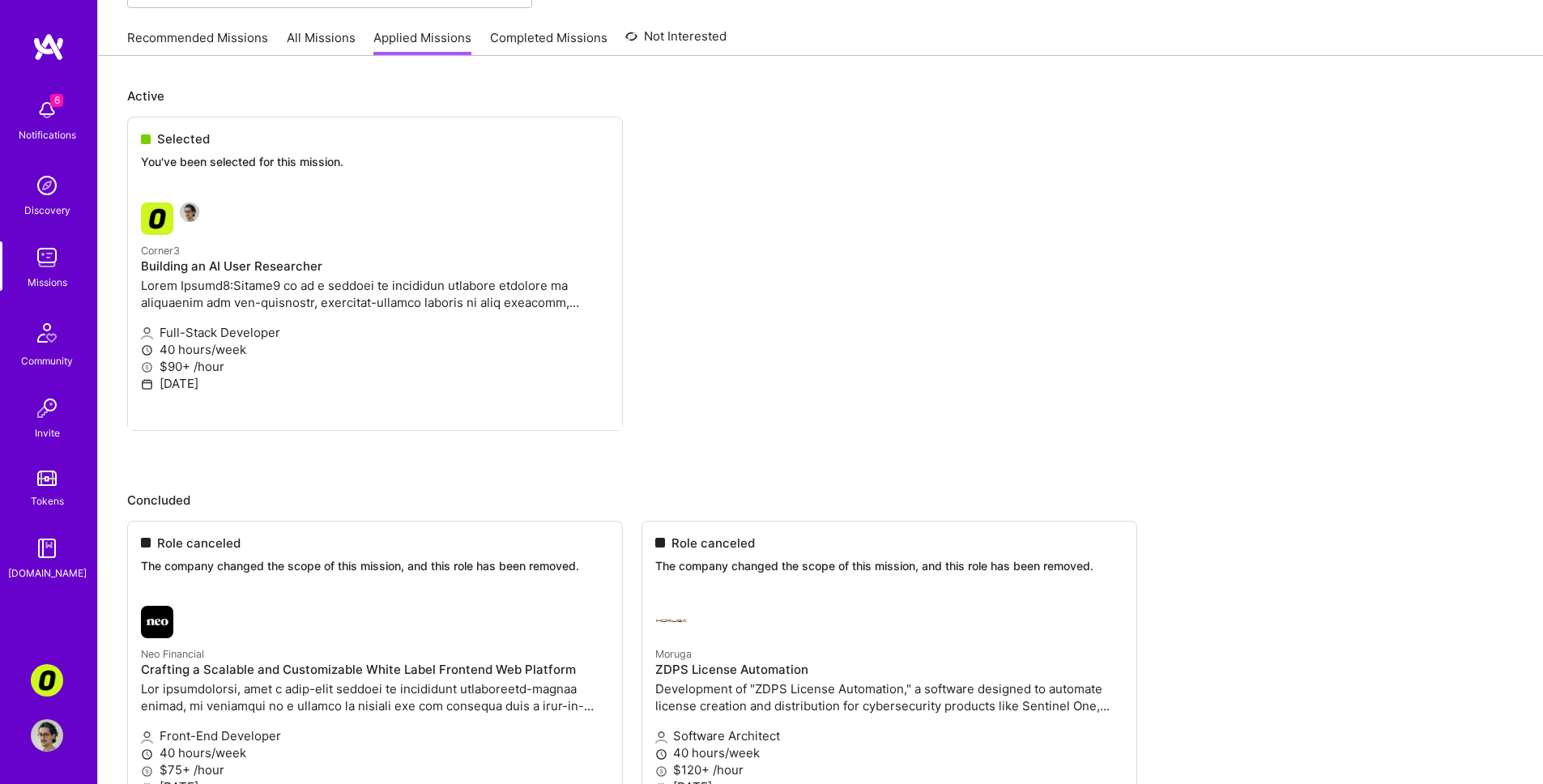
scroll to position [0, 0]
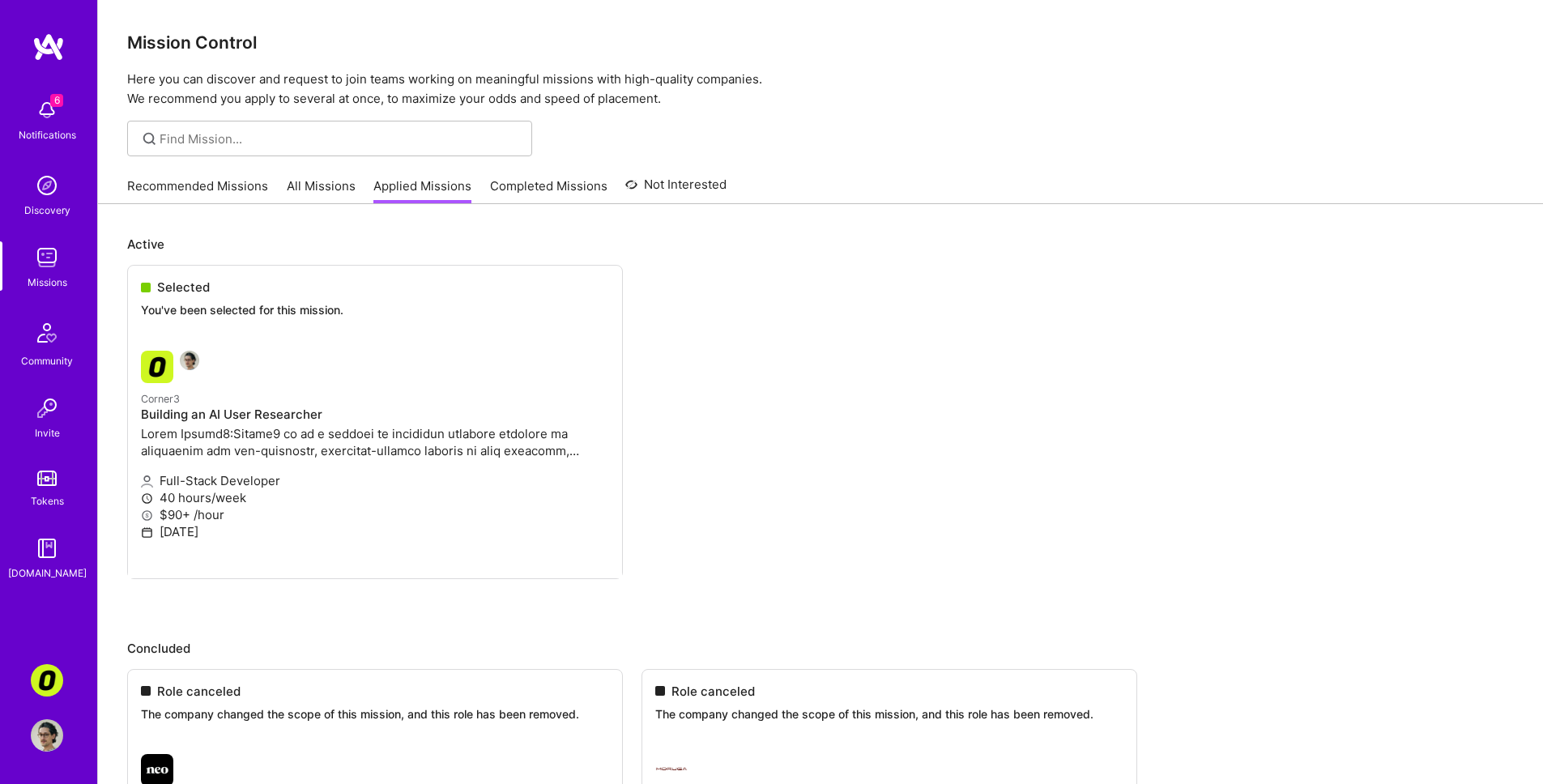
click at [255, 181] on link "Recommended Missions" at bounding box center [198, 190] width 141 height 26
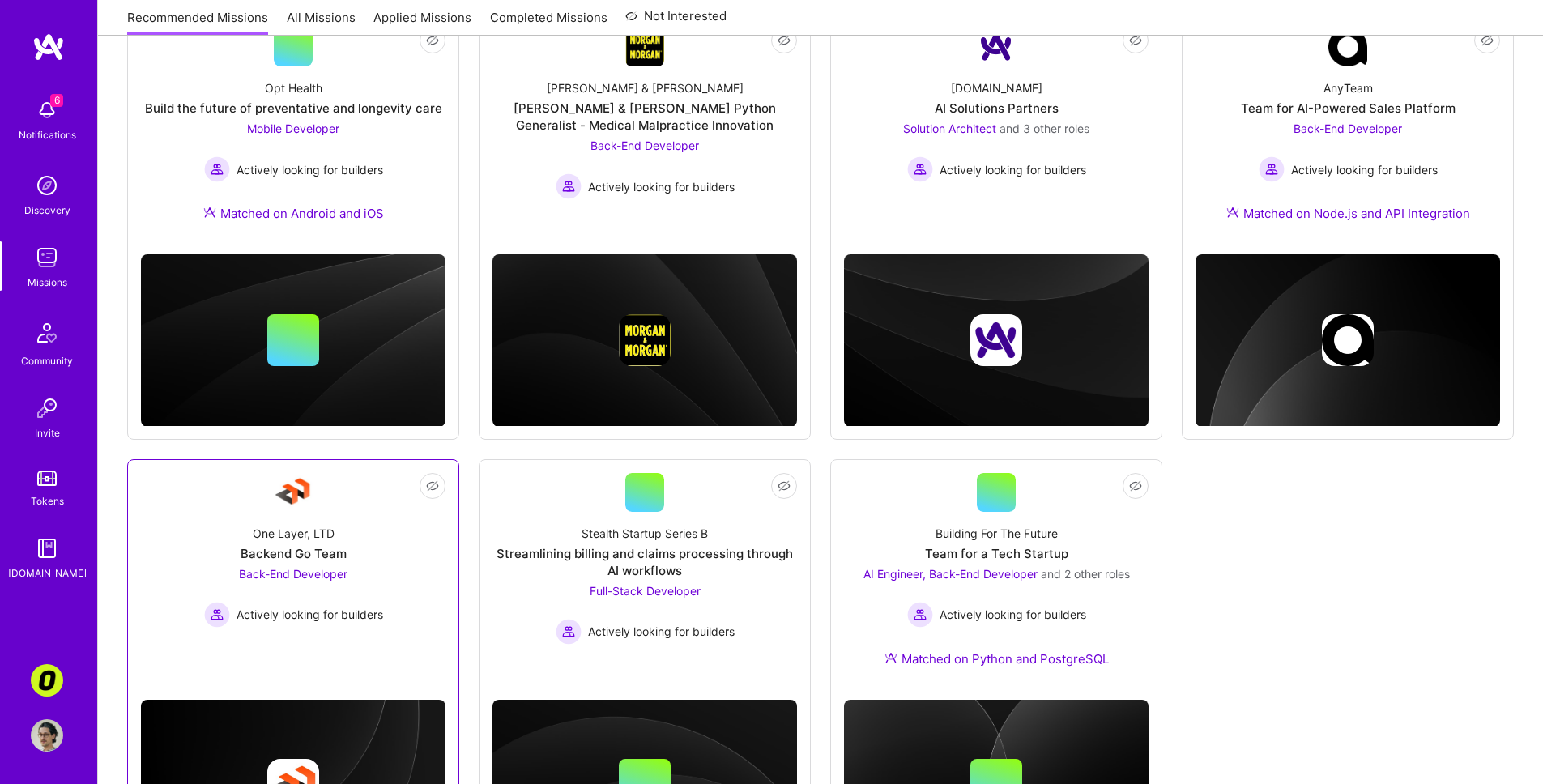
scroll to position [399, 0]
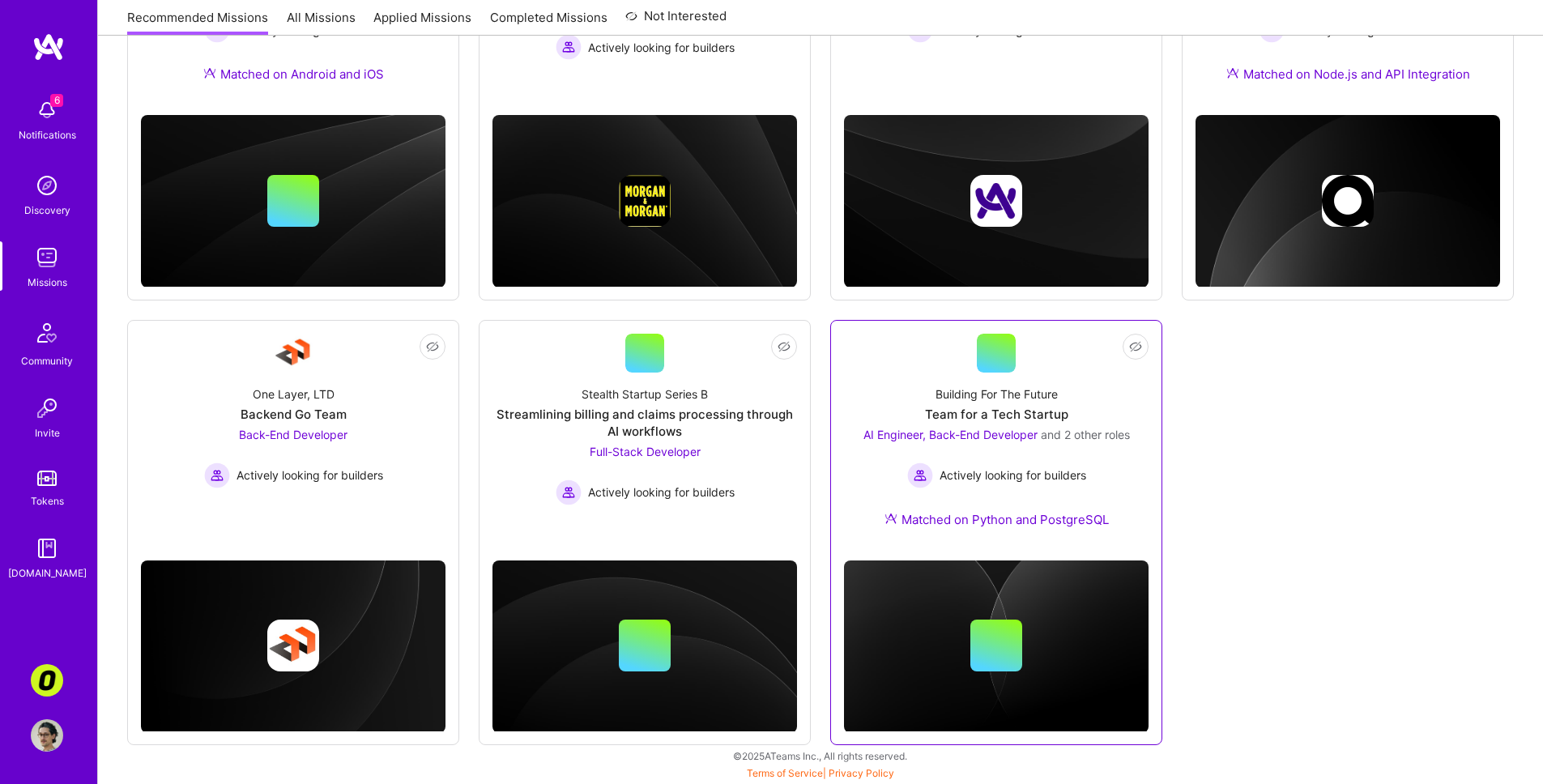
click at [1058, 442] on div "Not Interested Building For The Future Team for a Tech Startup AI Engineer, Bac…" at bounding box center [995, 533] width 332 height 426
click at [1058, 439] on div "Building For The Future Team for a Tech Startup AI Engineer, Back-End Developer…" at bounding box center [996, 459] width 304 height 174
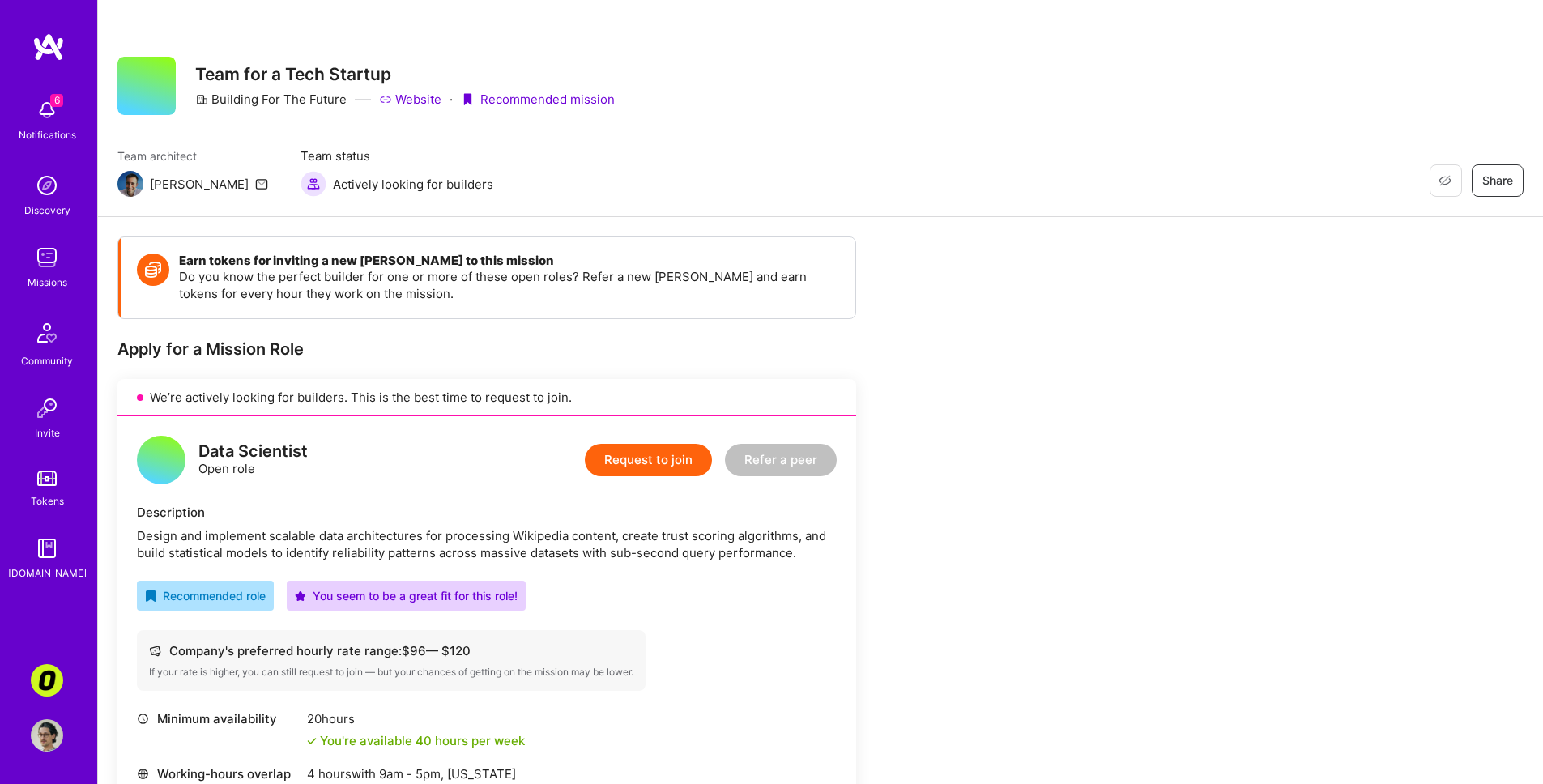
click at [44, 115] on img at bounding box center [46, 110] width 32 height 32
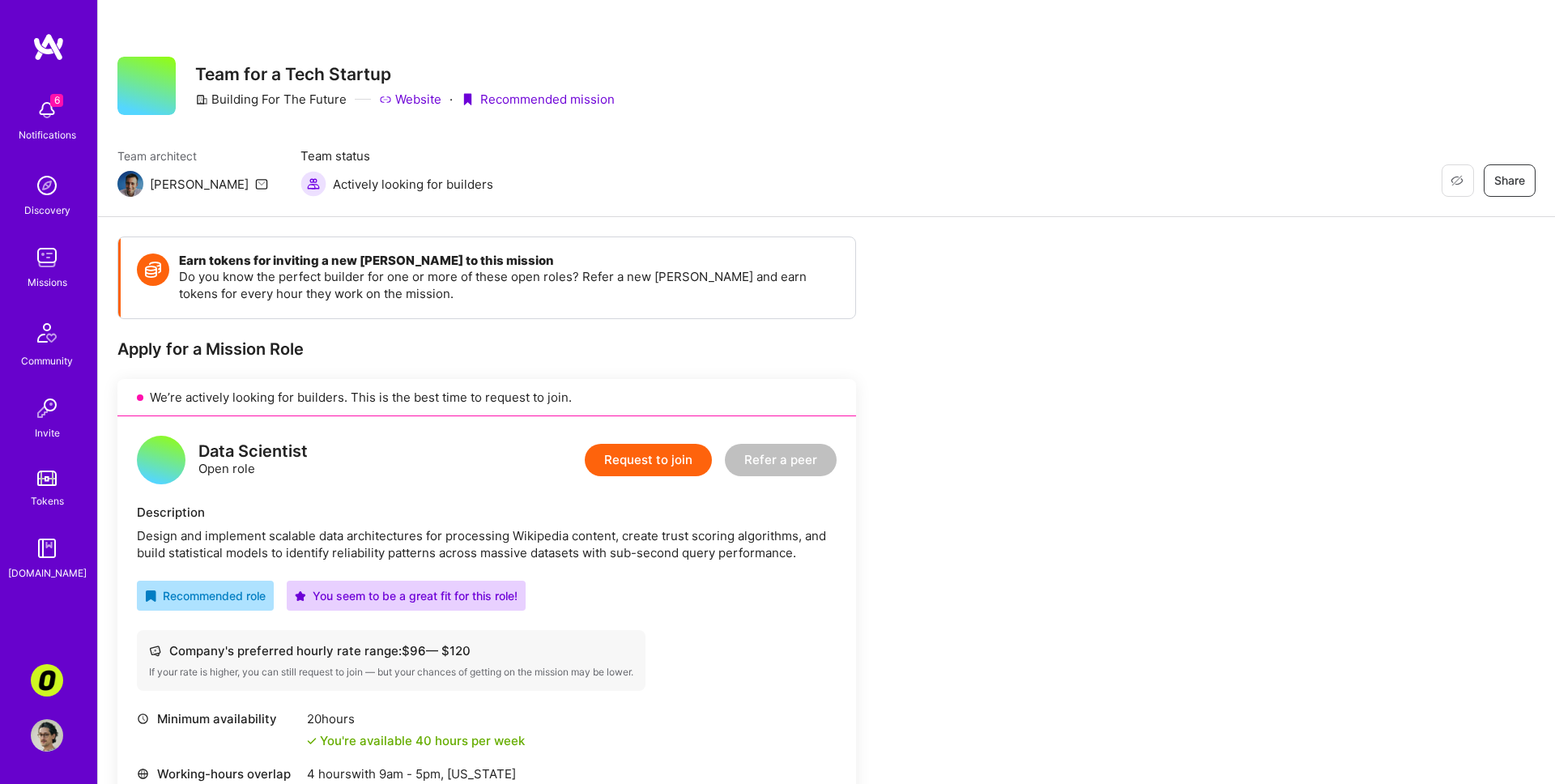
click at [50, 175] on img at bounding box center [46, 185] width 32 height 32
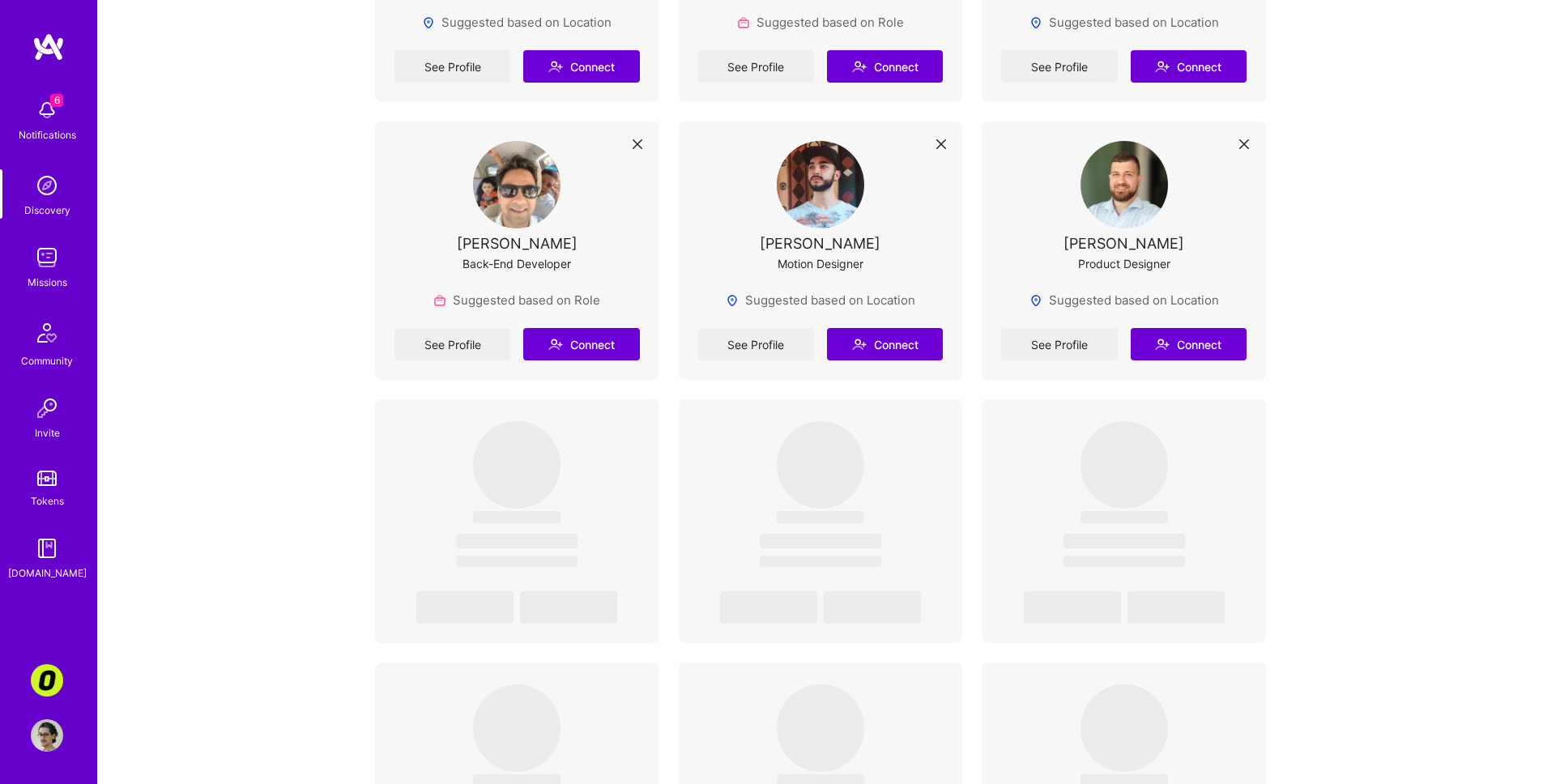
scroll to position [2877, 0]
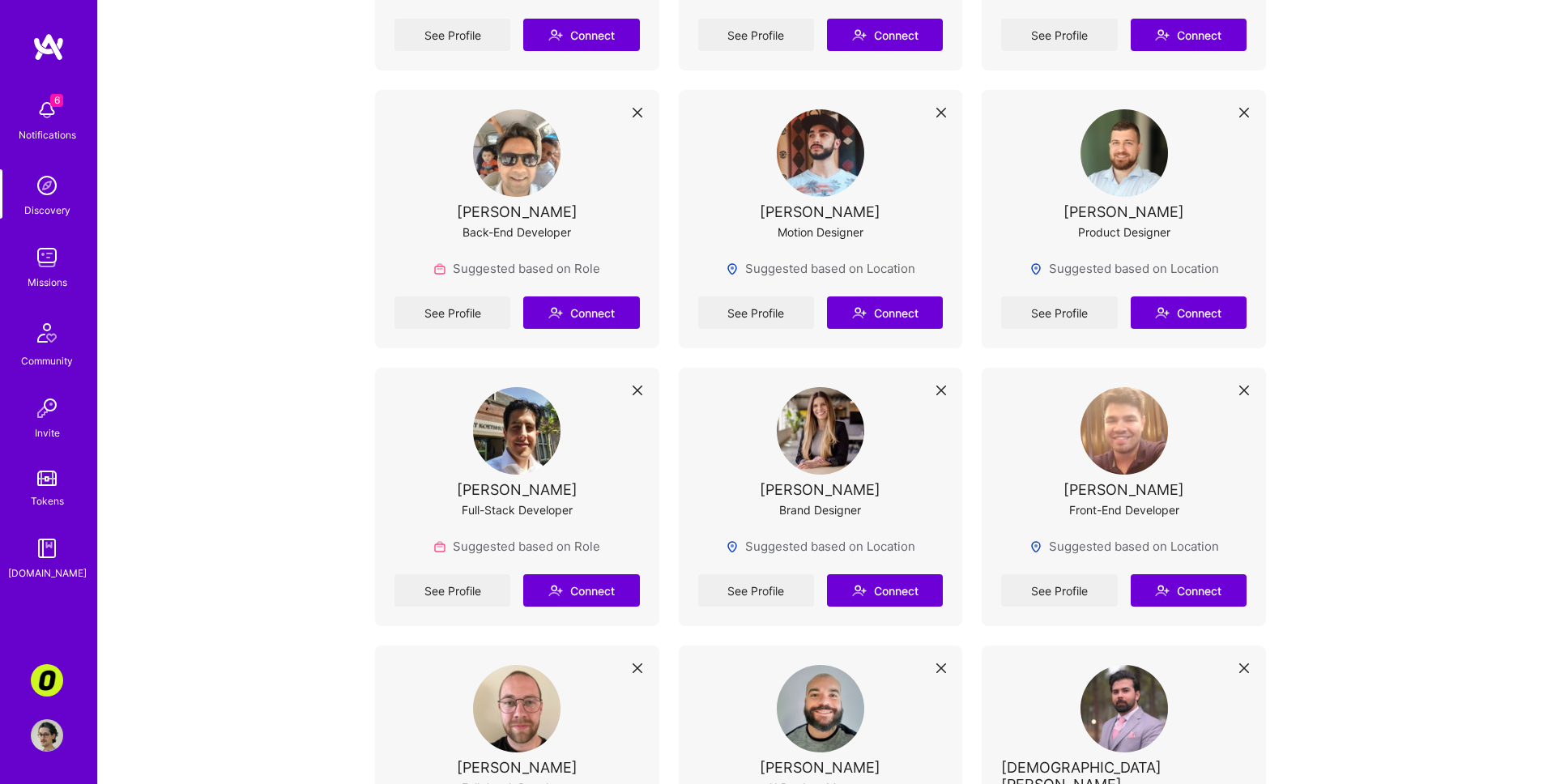
click at [151, 322] on div "Discover new connections Connect with builders you want to work with Builders w…" at bounding box center [820, 254] width 1445 height 6262
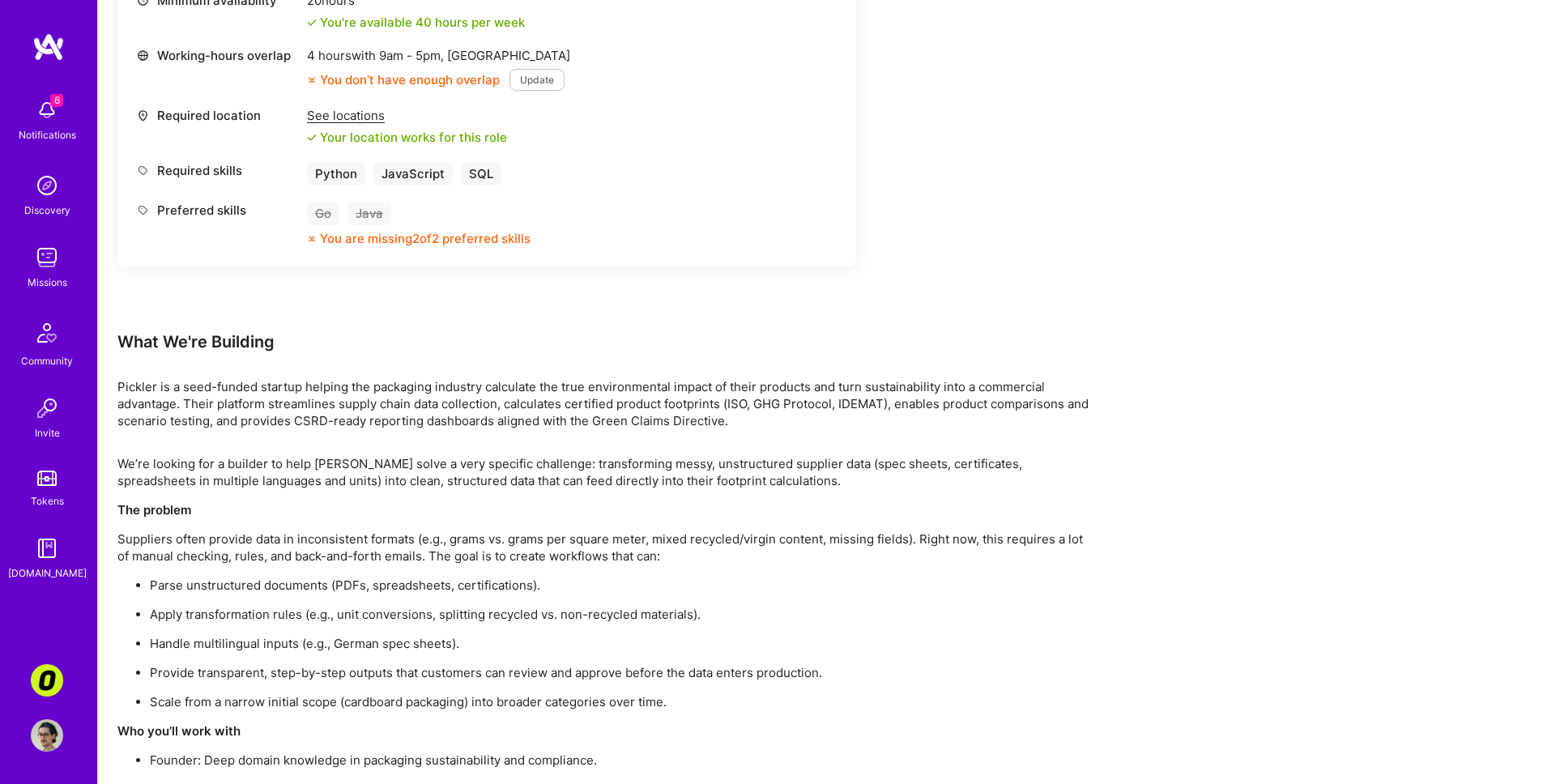
scroll to position [756, 0]
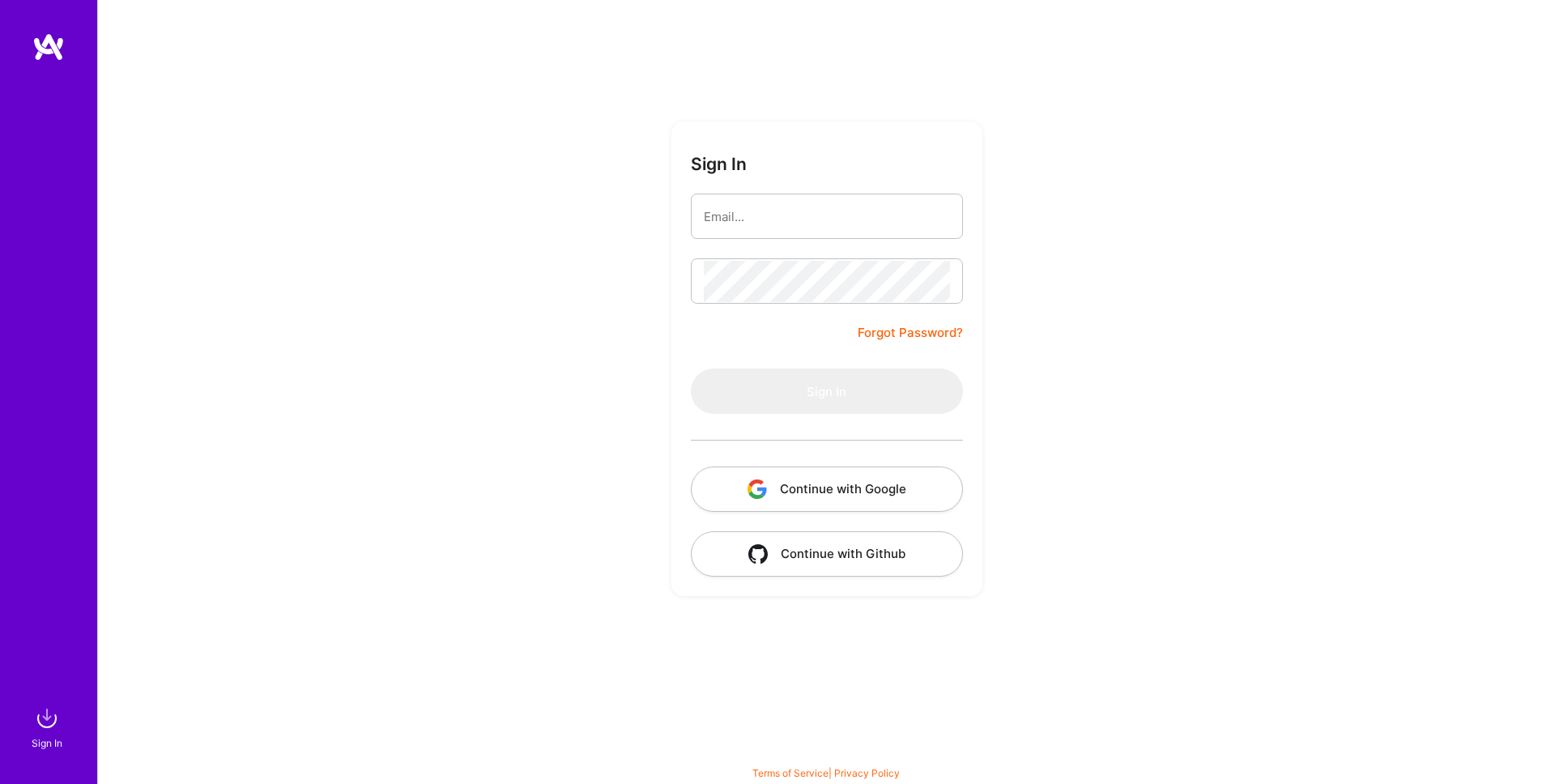
click at [845, 484] on button "Continue with Google" at bounding box center [826, 489] width 272 height 45
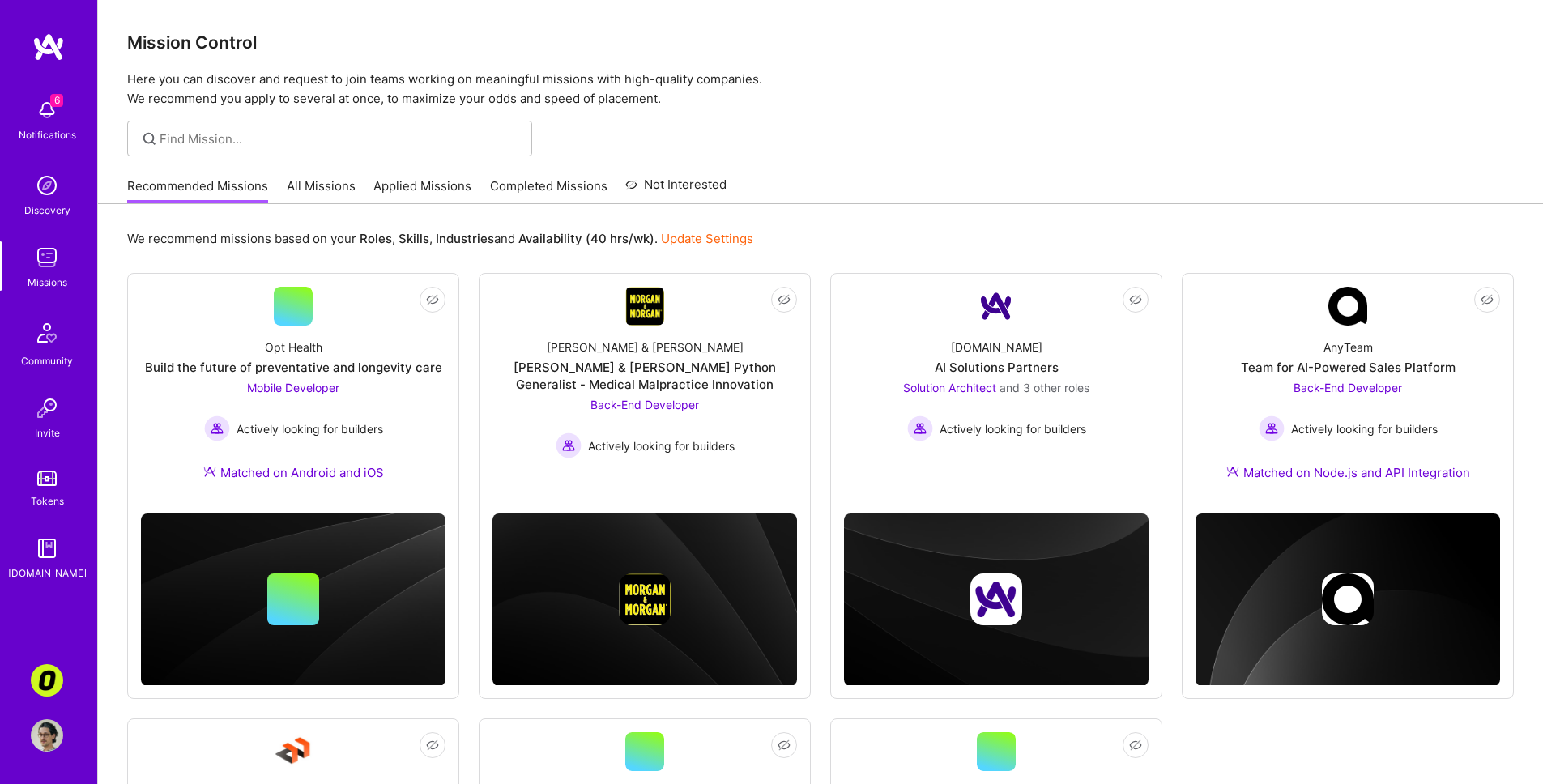
click at [329, 196] on link "All Missions" at bounding box center [321, 190] width 69 height 26
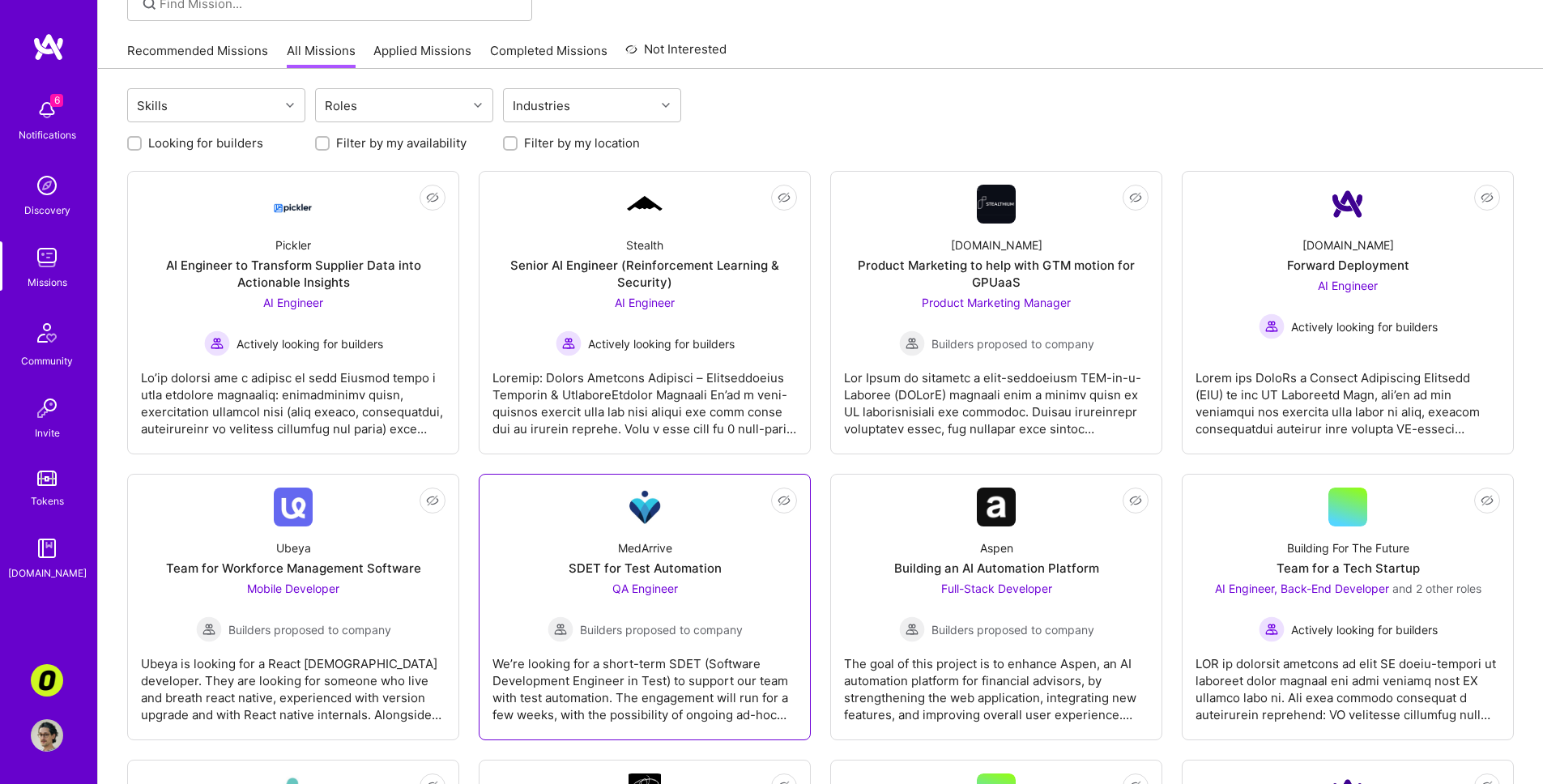
scroll to position [136, 0]
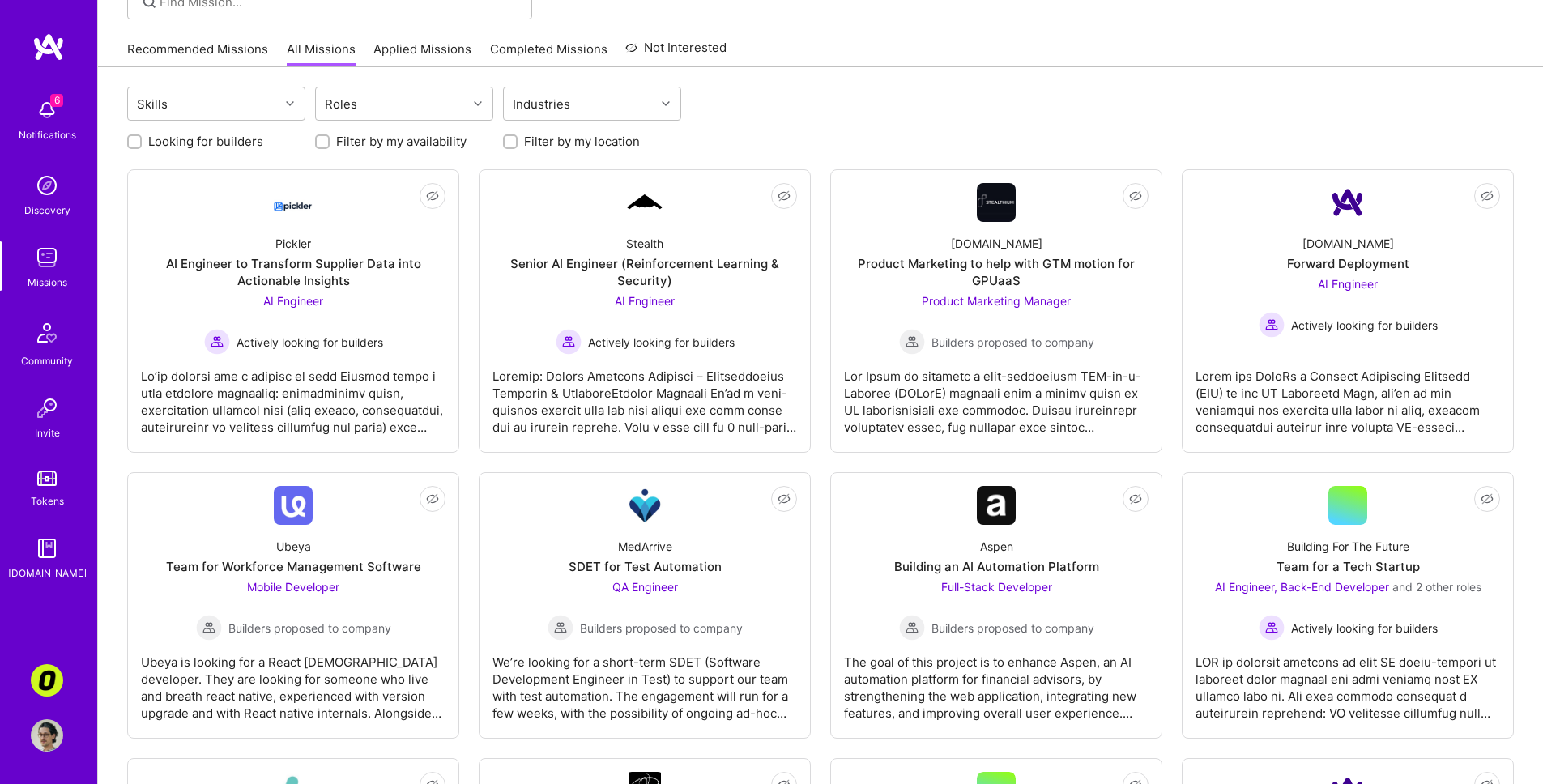
click at [801, 108] on div "Skills Roles Industries" at bounding box center [821, 106] width 1387 height 38
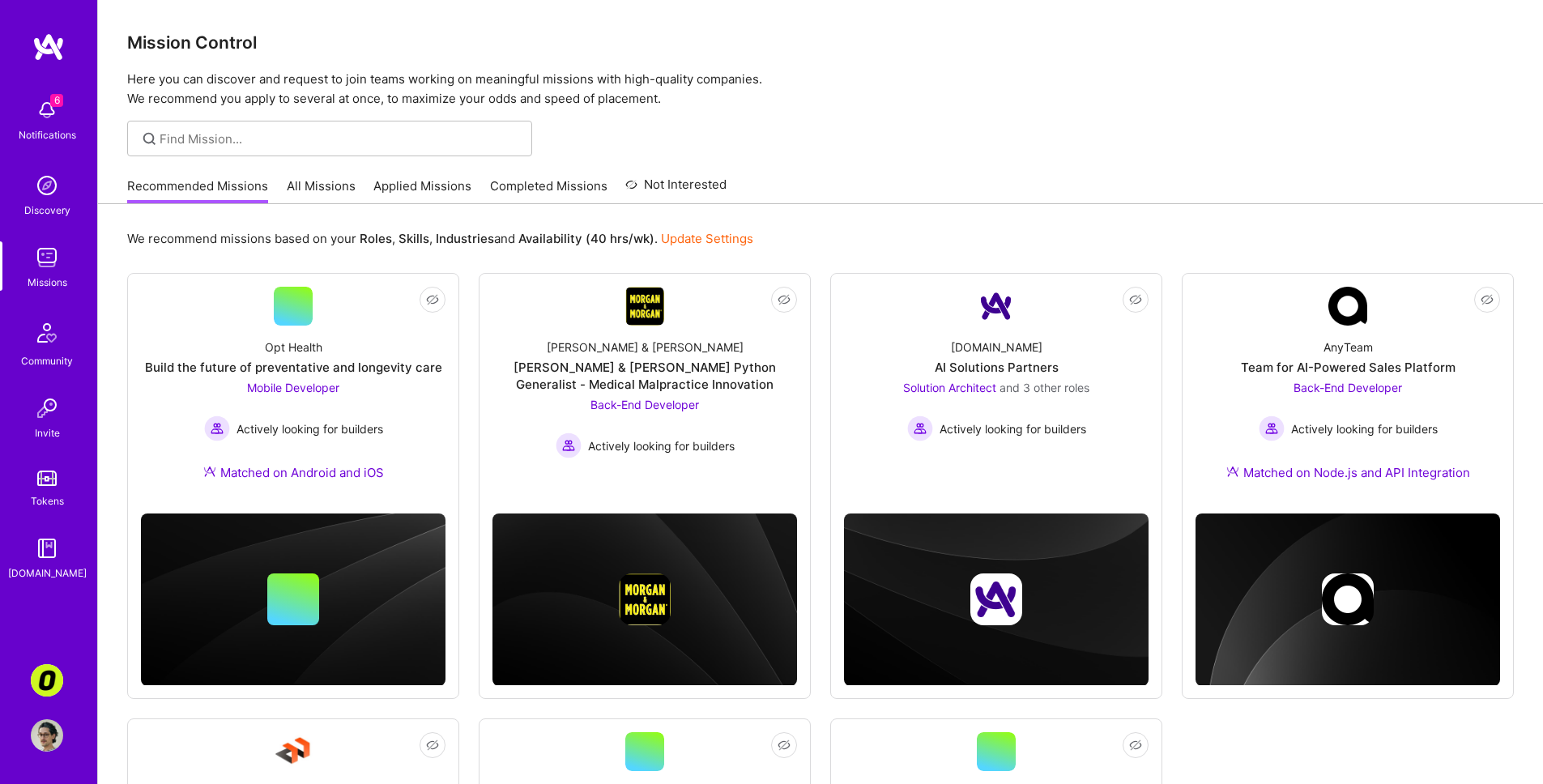
click at [50, 667] on img at bounding box center [46, 680] width 32 height 32
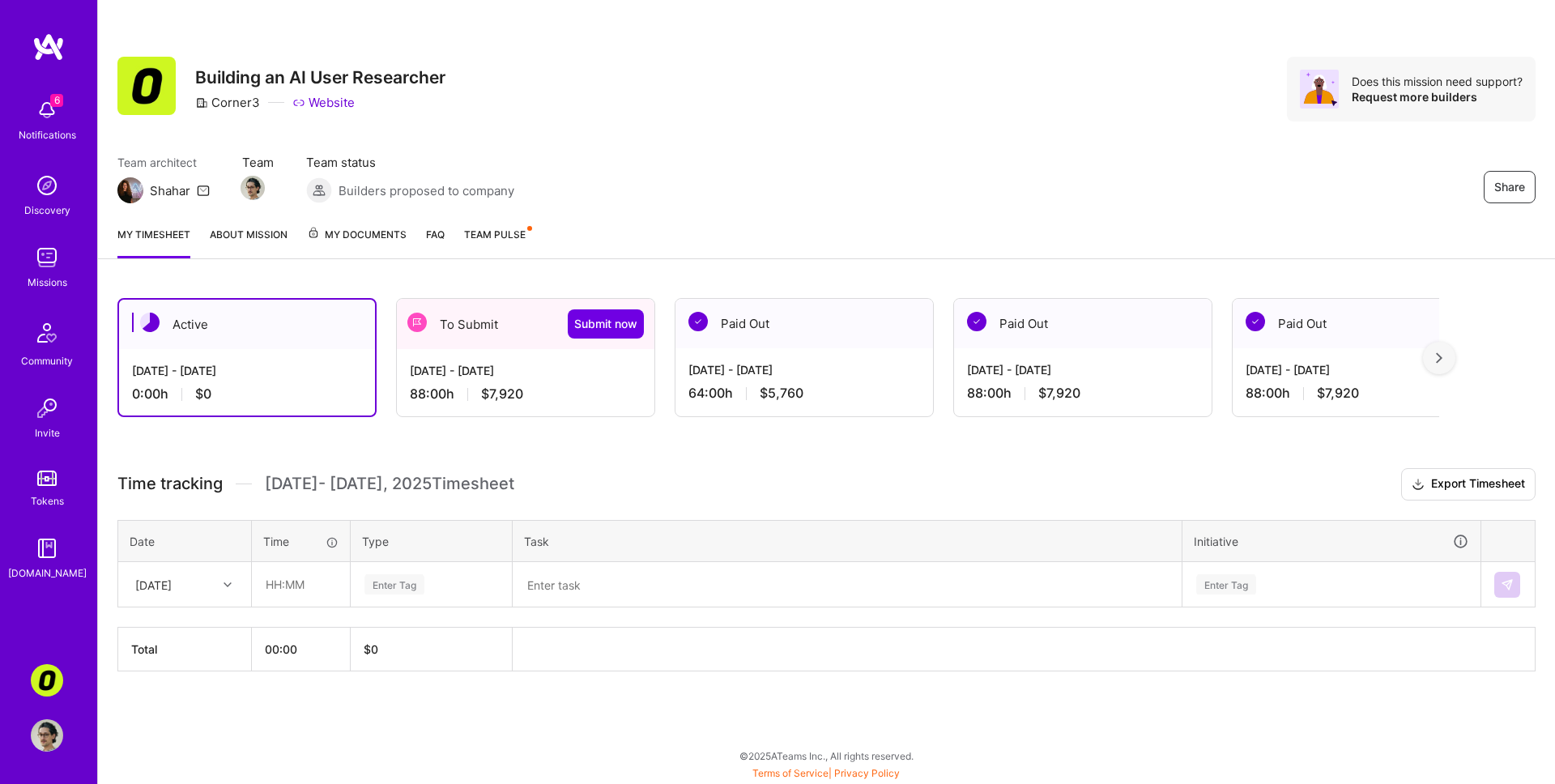
click at [528, 385] on div "88:00 h $7,920" at bounding box center [525, 394] width 232 height 17
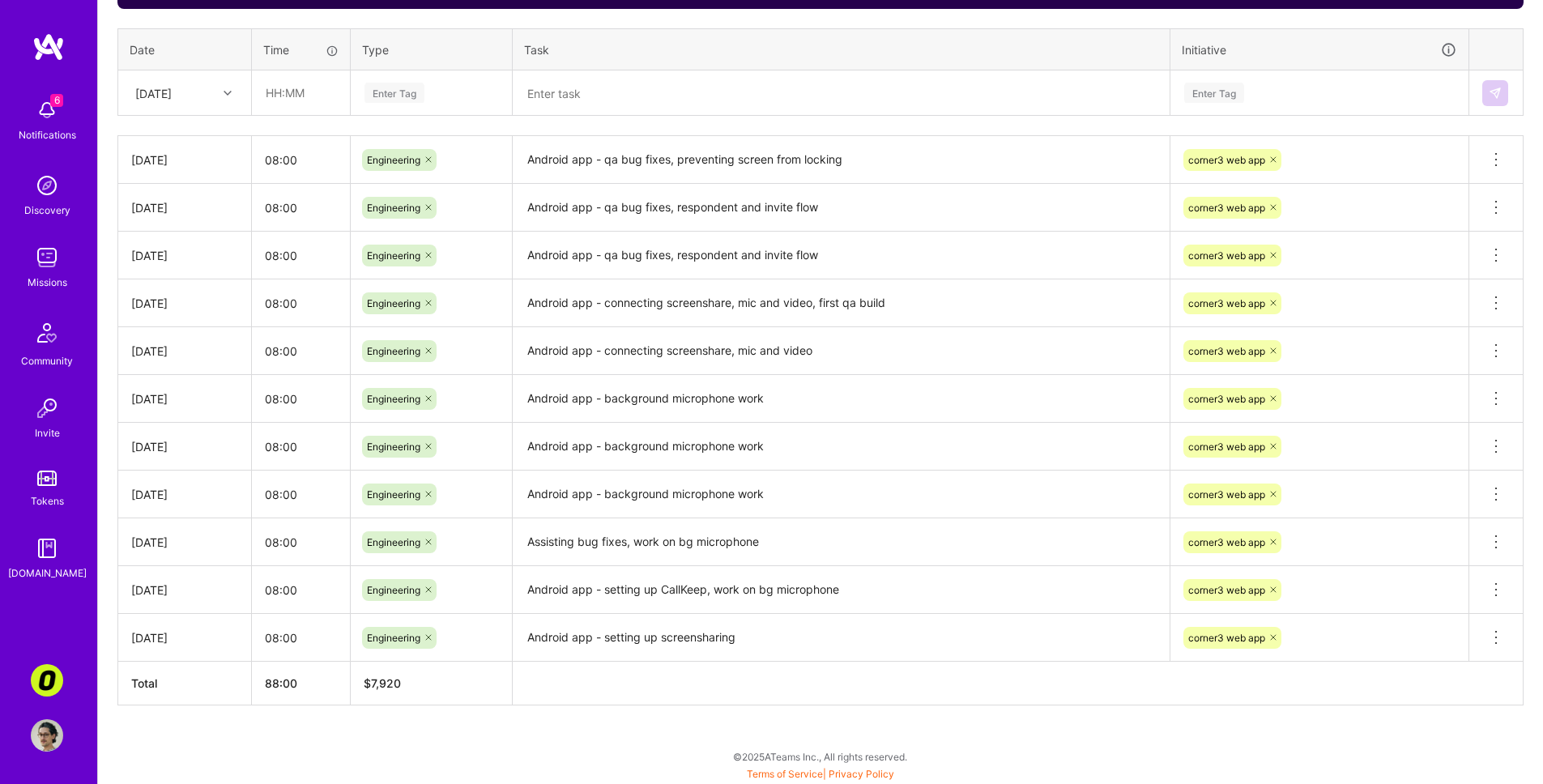
scroll to position [198, 0]
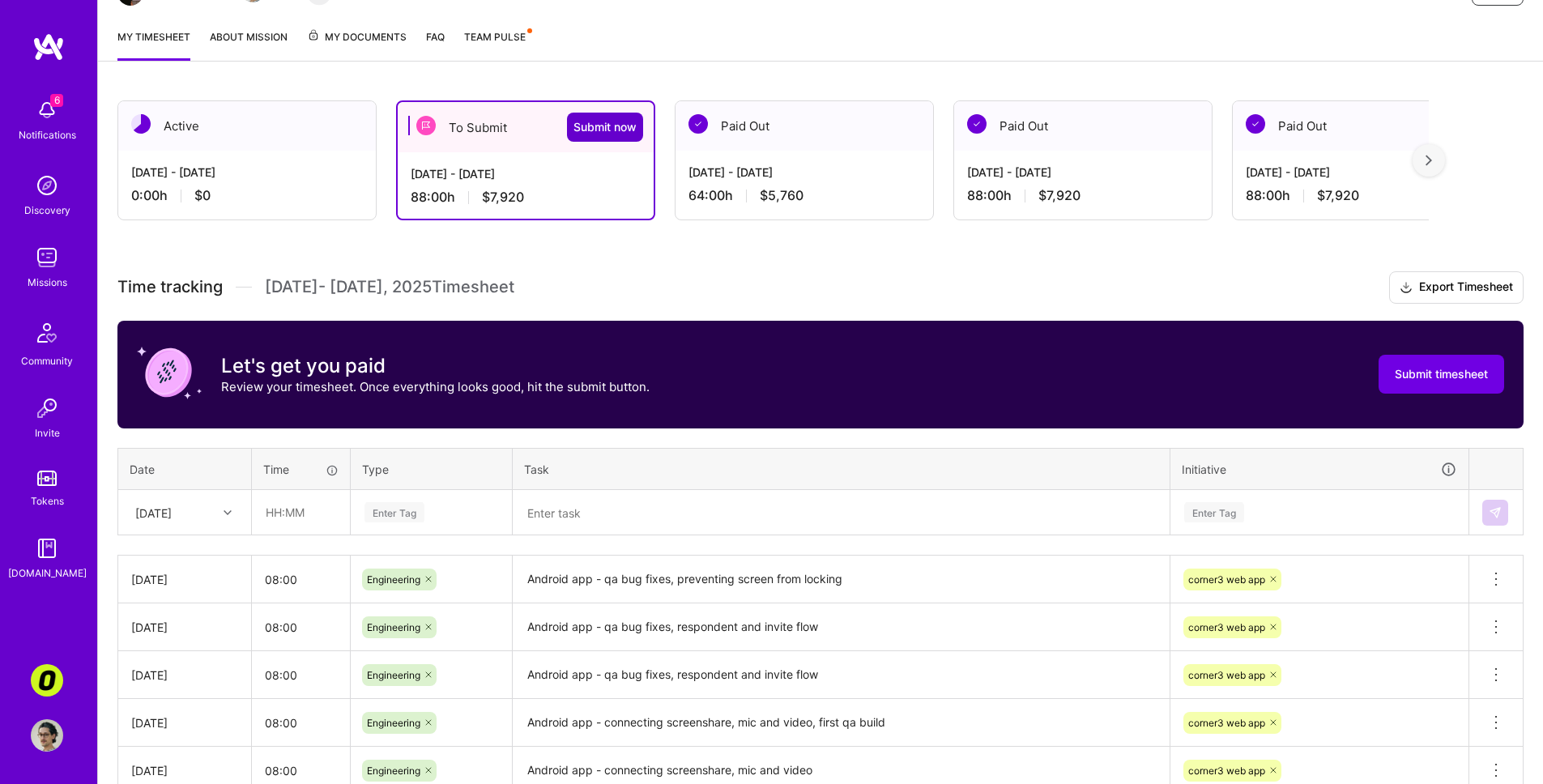
click at [628, 131] on span "Submit now" at bounding box center [605, 127] width 63 height 17
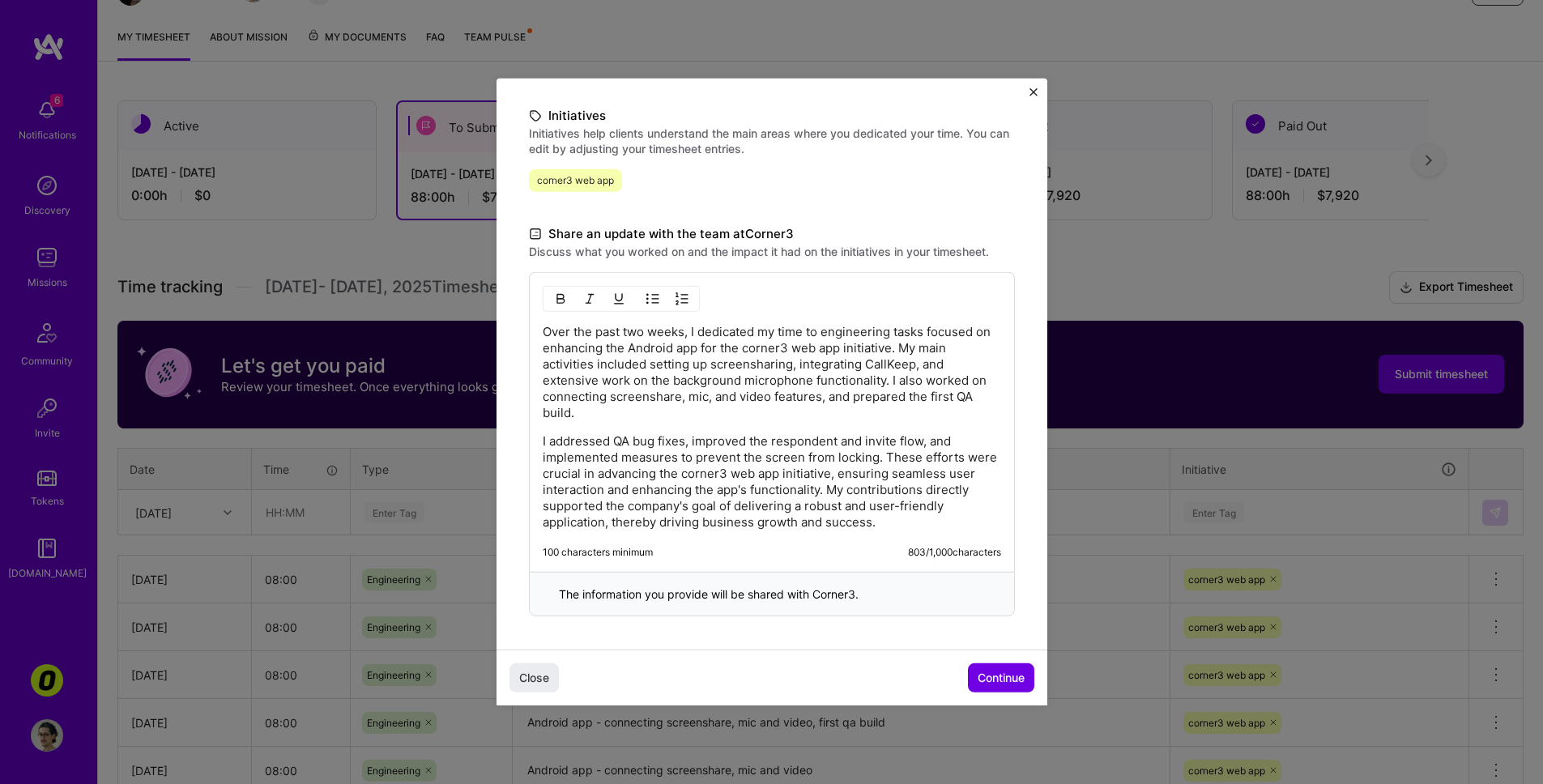
scroll to position [358, 0]
click at [1013, 676] on span "Continue" at bounding box center [1001, 678] width 47 height 17
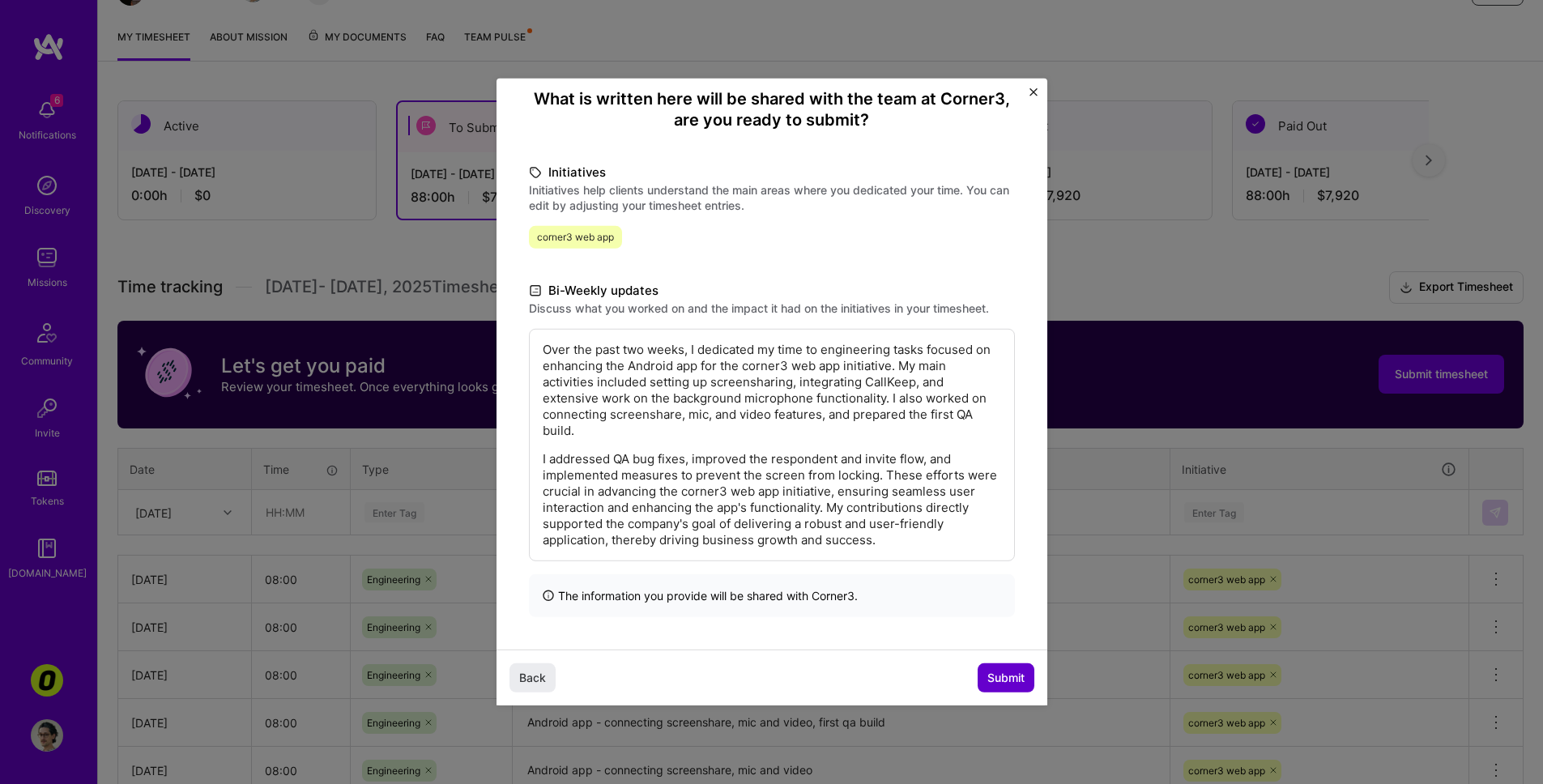
click at [1009, 680] on span "Submit" at bounding box center [1005, 678] width 37 height 17
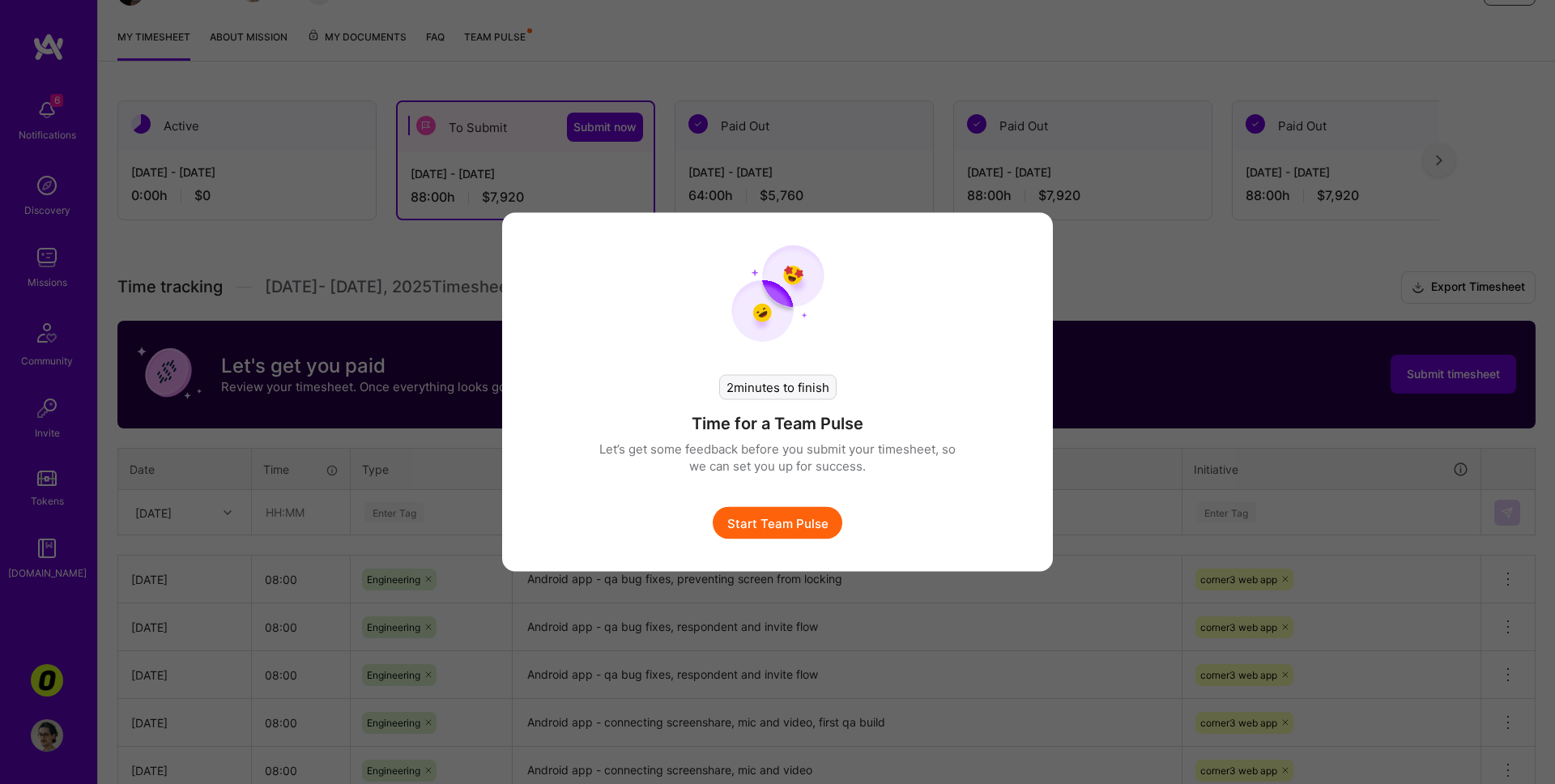
click at [758, 507] on button "Start Team Pulse" at bounding box center [778, 523] width 130 height 32
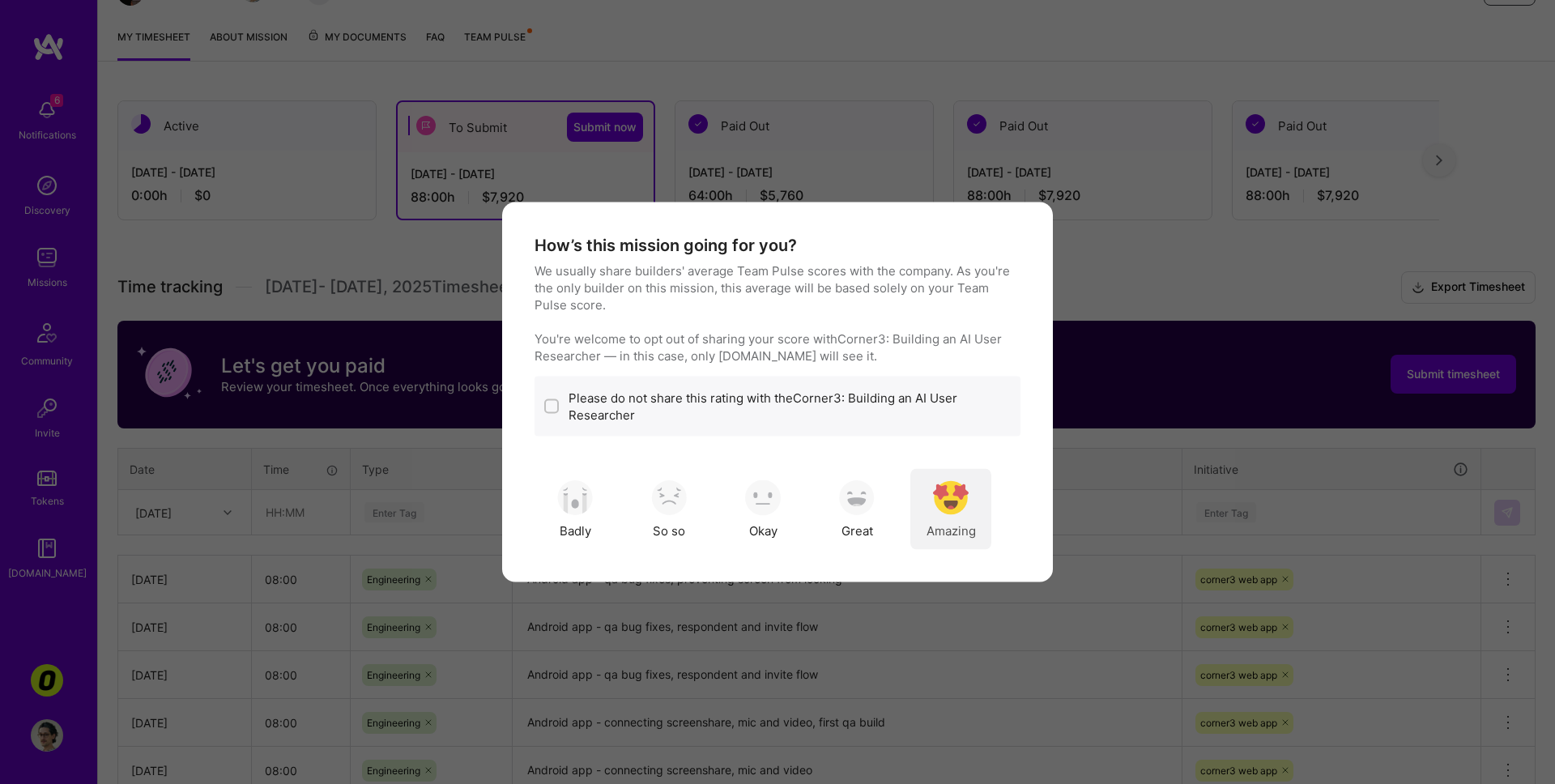
click at [957, 506] on img "modal" at bounding box center [950, 497] width 36 height 36
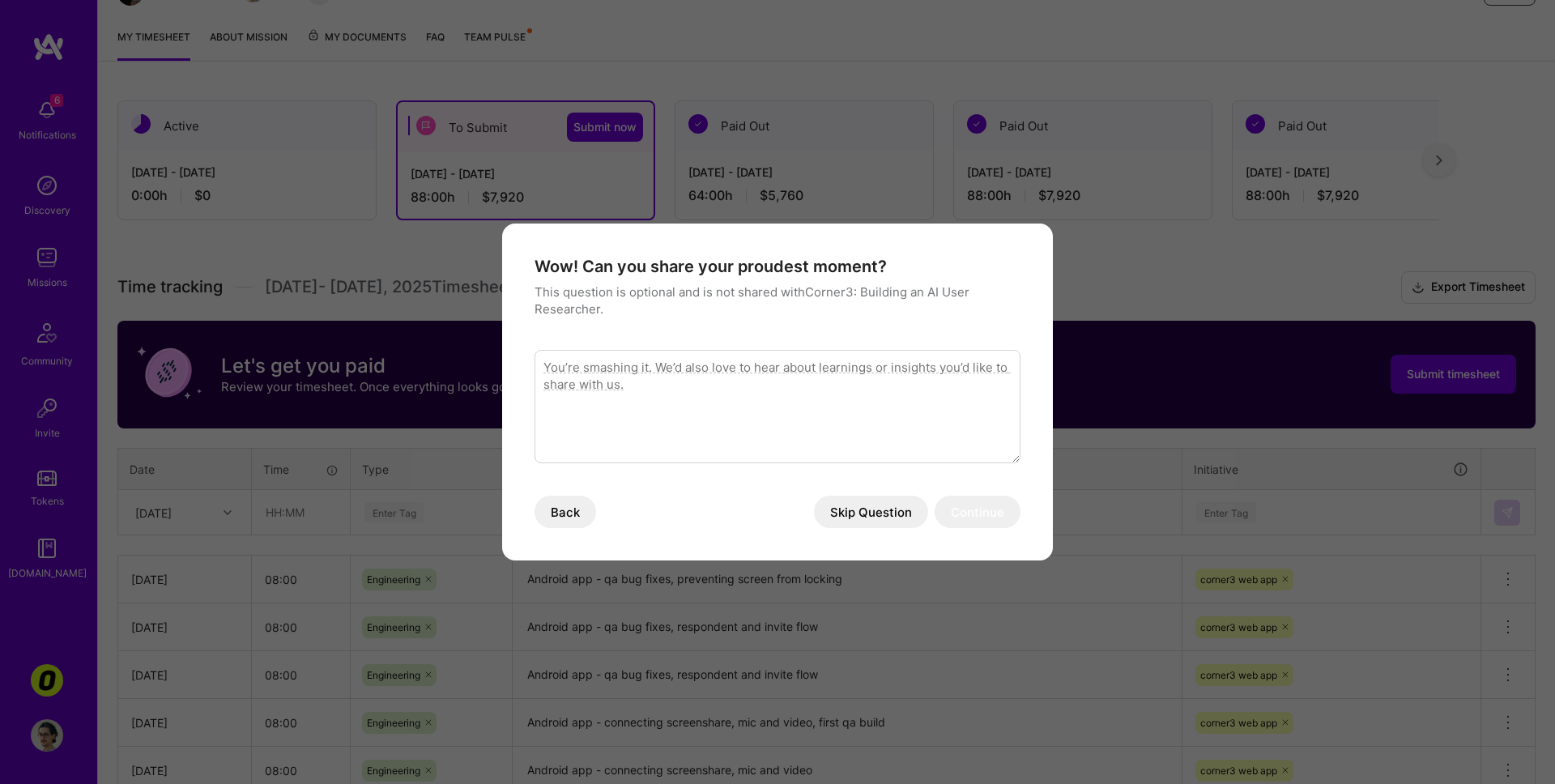
click at [570, 518] on button "Back" at bounding box center [565, 511] width 61 height 32
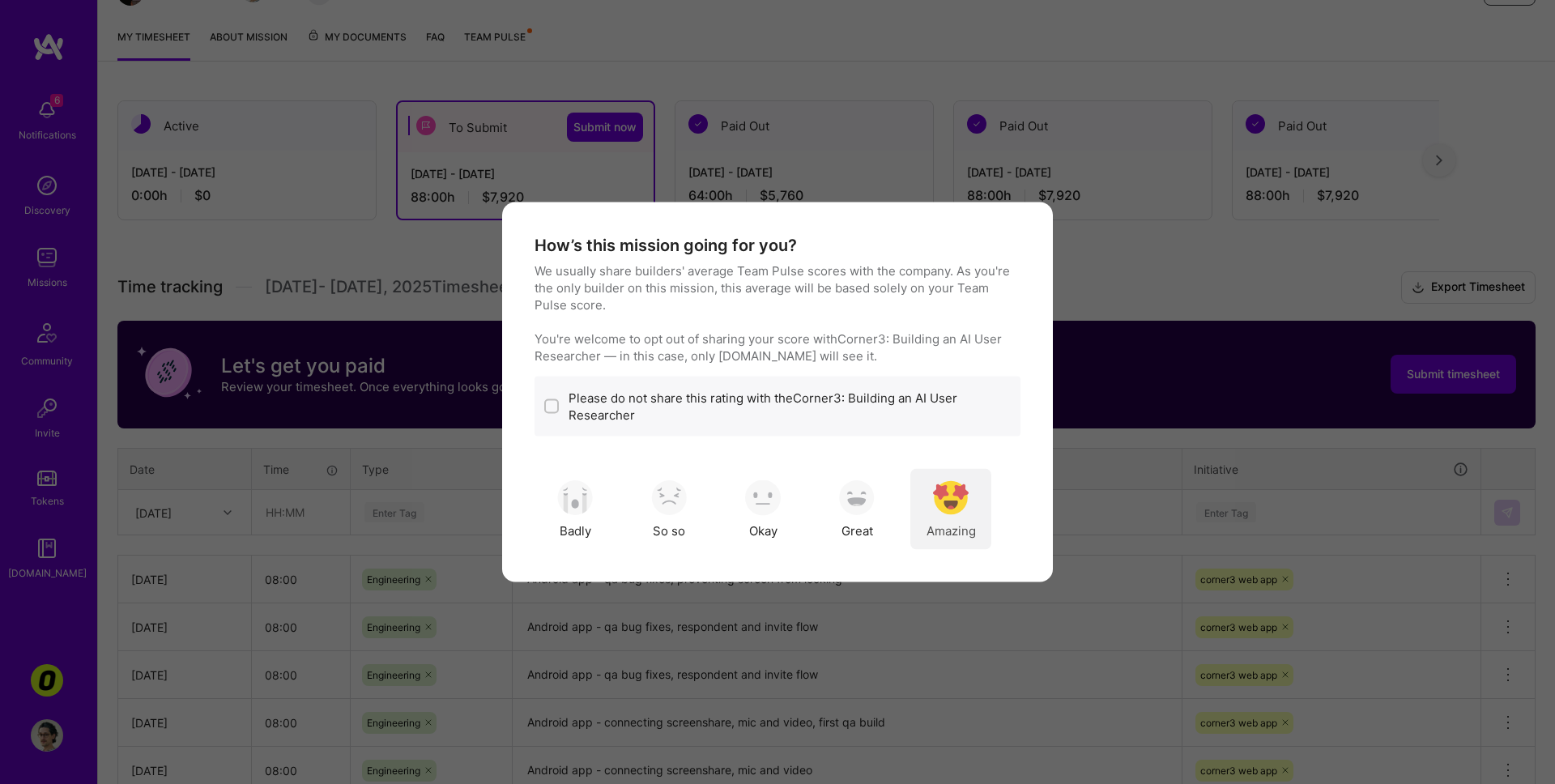
click at [951, 514] on img "modal" at bounding box center [950, 497] width 36 height 36
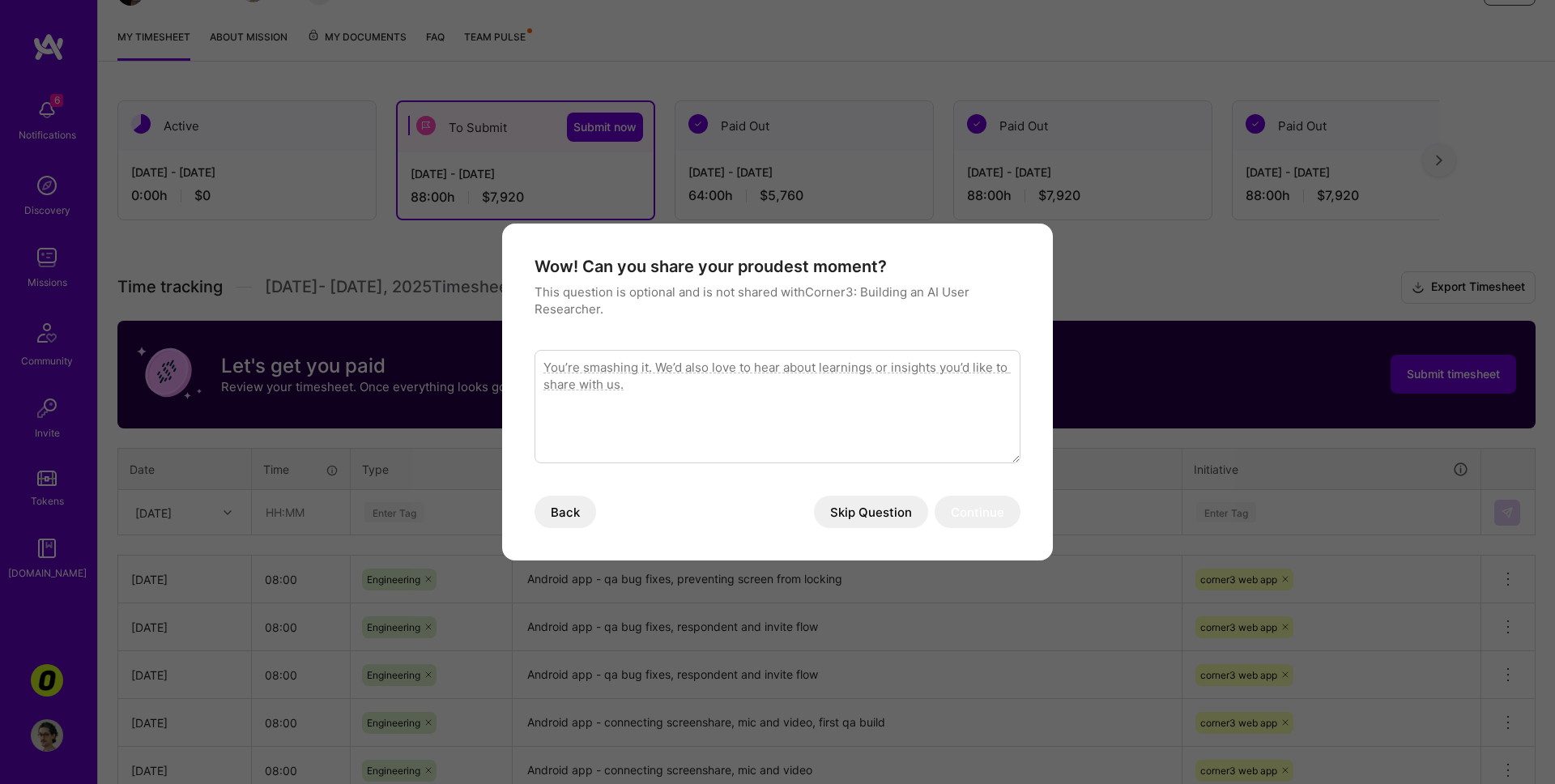
click at [710, 419] on textarea "modal" at bounding box center [777, 406] width 486 height 113
type textarea "I"
type textarea "It was great to push the first android build into qa"
click at [995, 507] on button "Continue" at bounding box center [978, 511] width 86 height 32
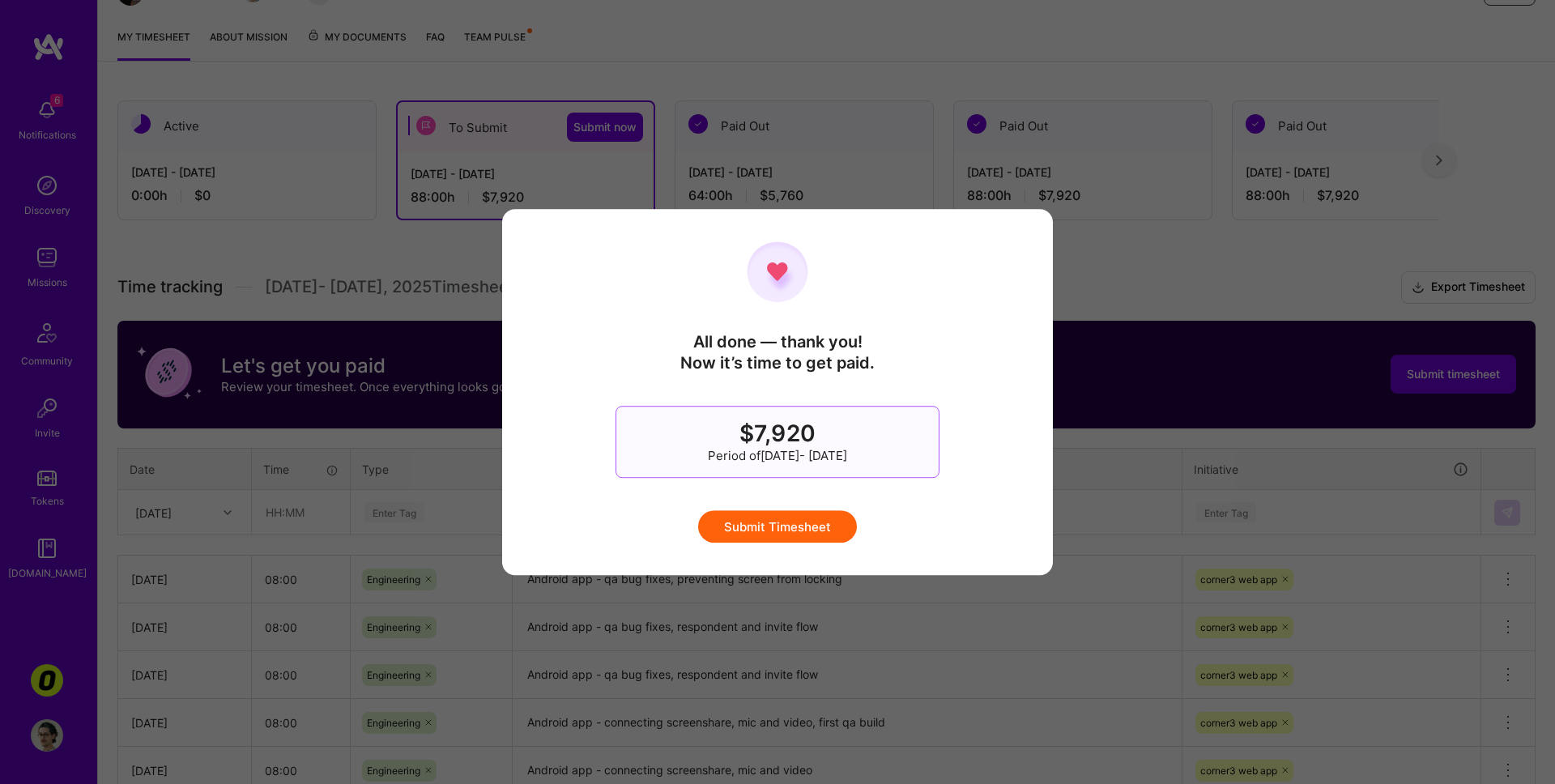
click at [750, 519] on button "Submit Timesheet" at bounding box center [778, 526] width 159 height 32
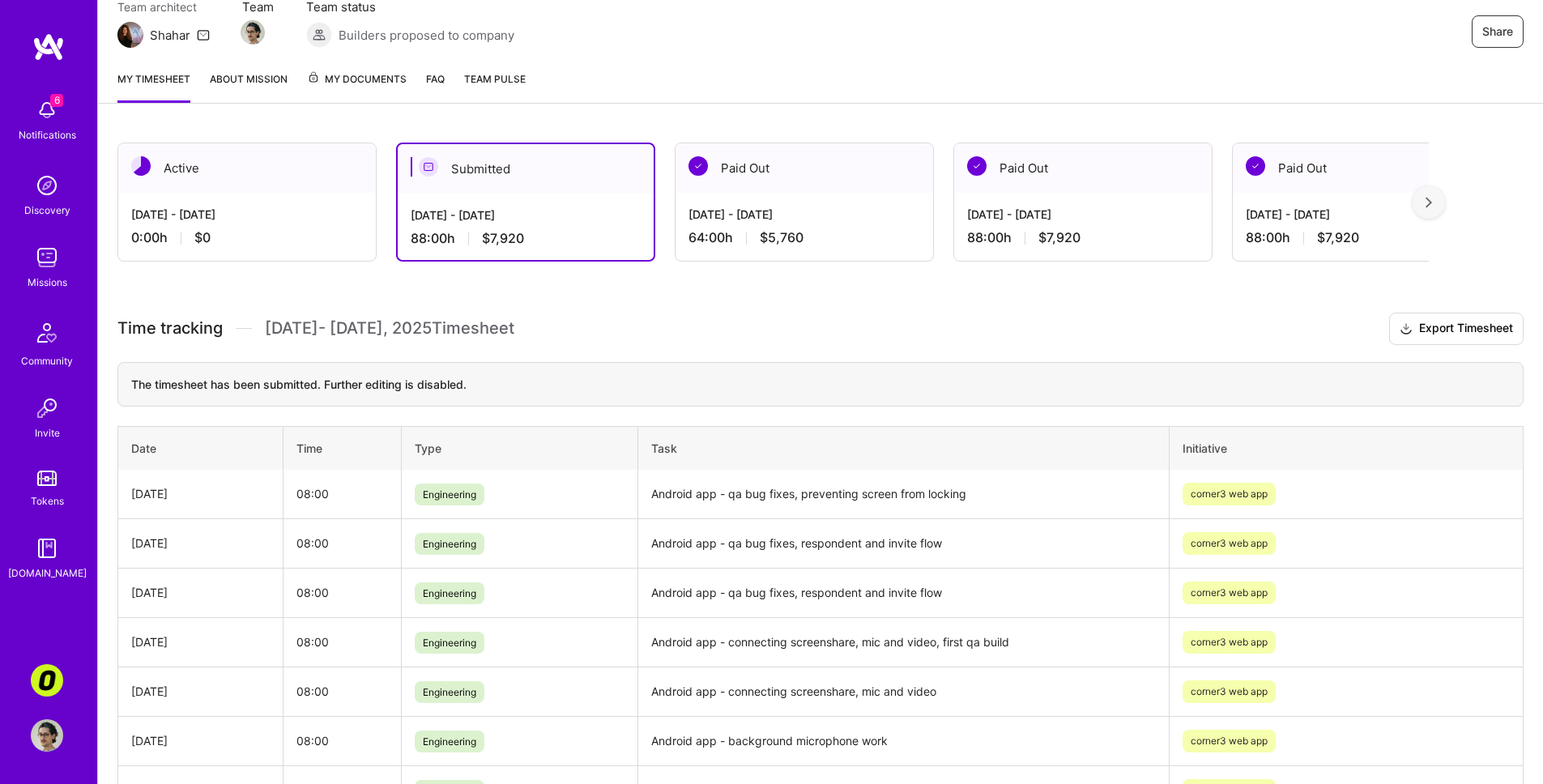
scroll to position [124, 0]
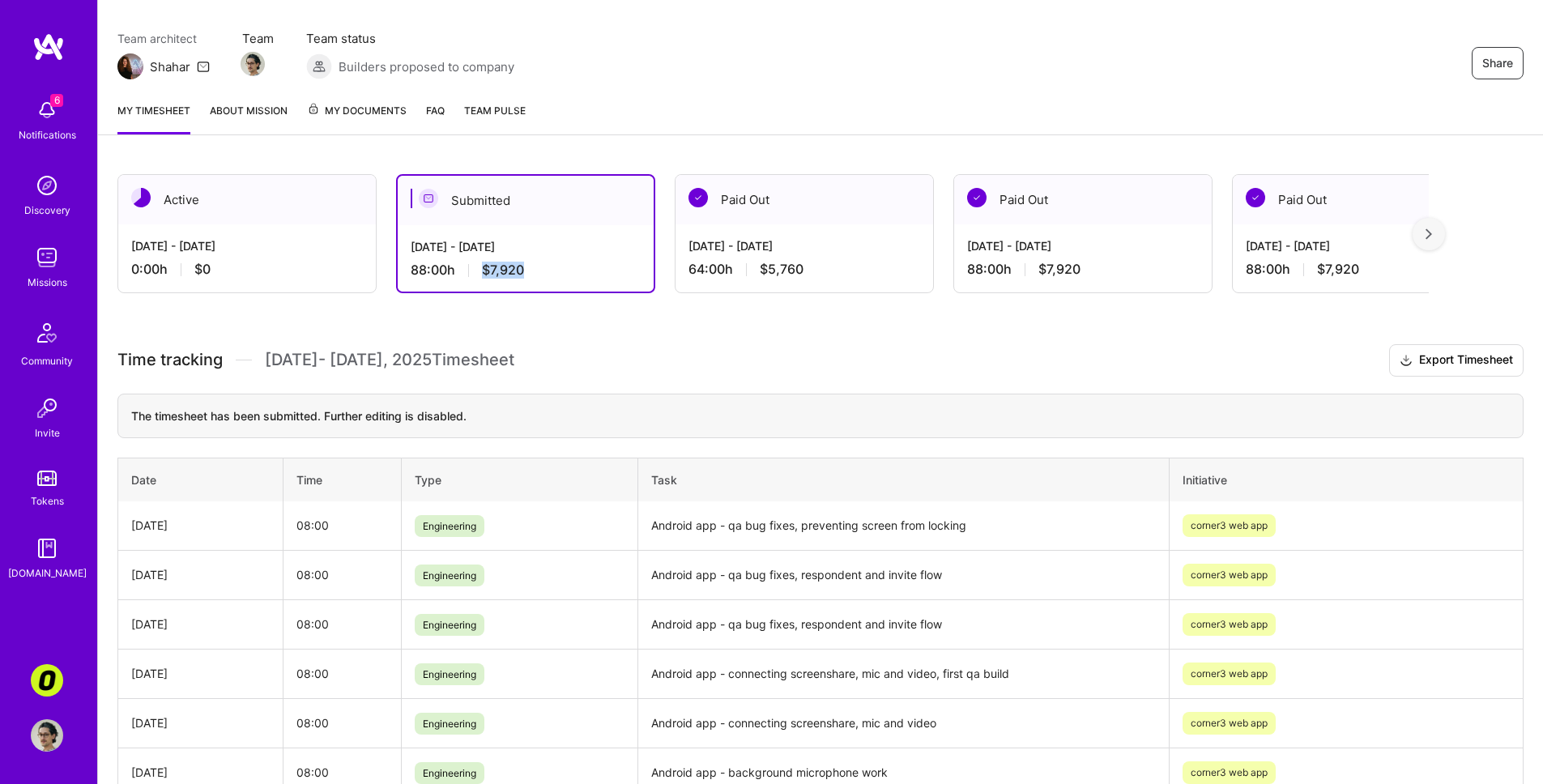
drag, startPoint x: 482, startPoint y: 266, endPoint x: 538, endPoint y: 263, distance: 56.1
click at [538, 263] on div "88:00 h $7,920" at bounding box center [525, 270] width 230 height 17
copy span "$7,920"
click at [610, 364] on h3 "Time tracking [DATE] - [DATE] Timesheet Export Timesheet" at bounding box center [821, 360] width 1406 height 32
click at [57, 179] on img at bounding box center [46, 185] width 32 height 32
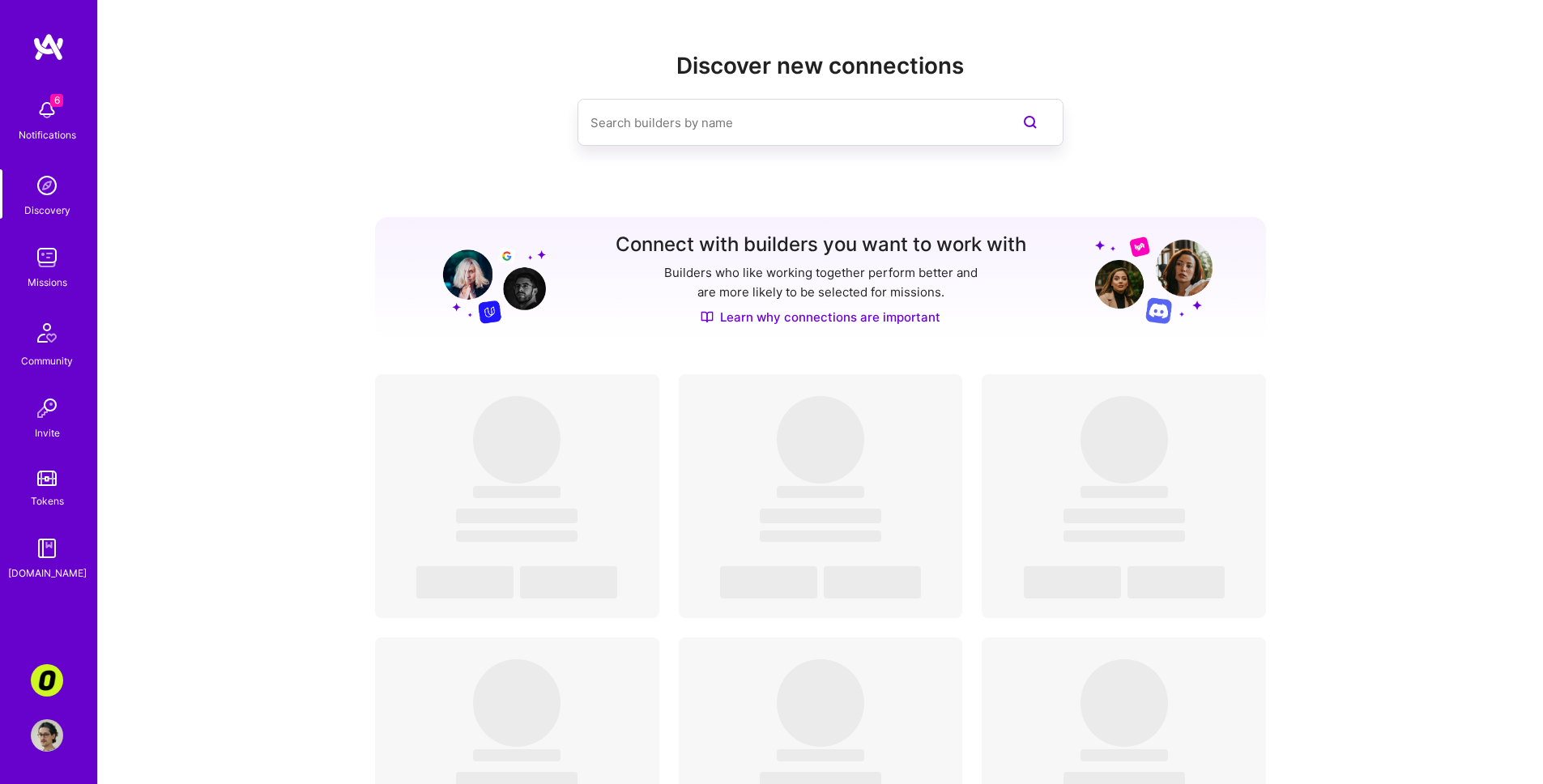
click at [46, 266] on img at bounding box center [46, 257] width 32 height 32
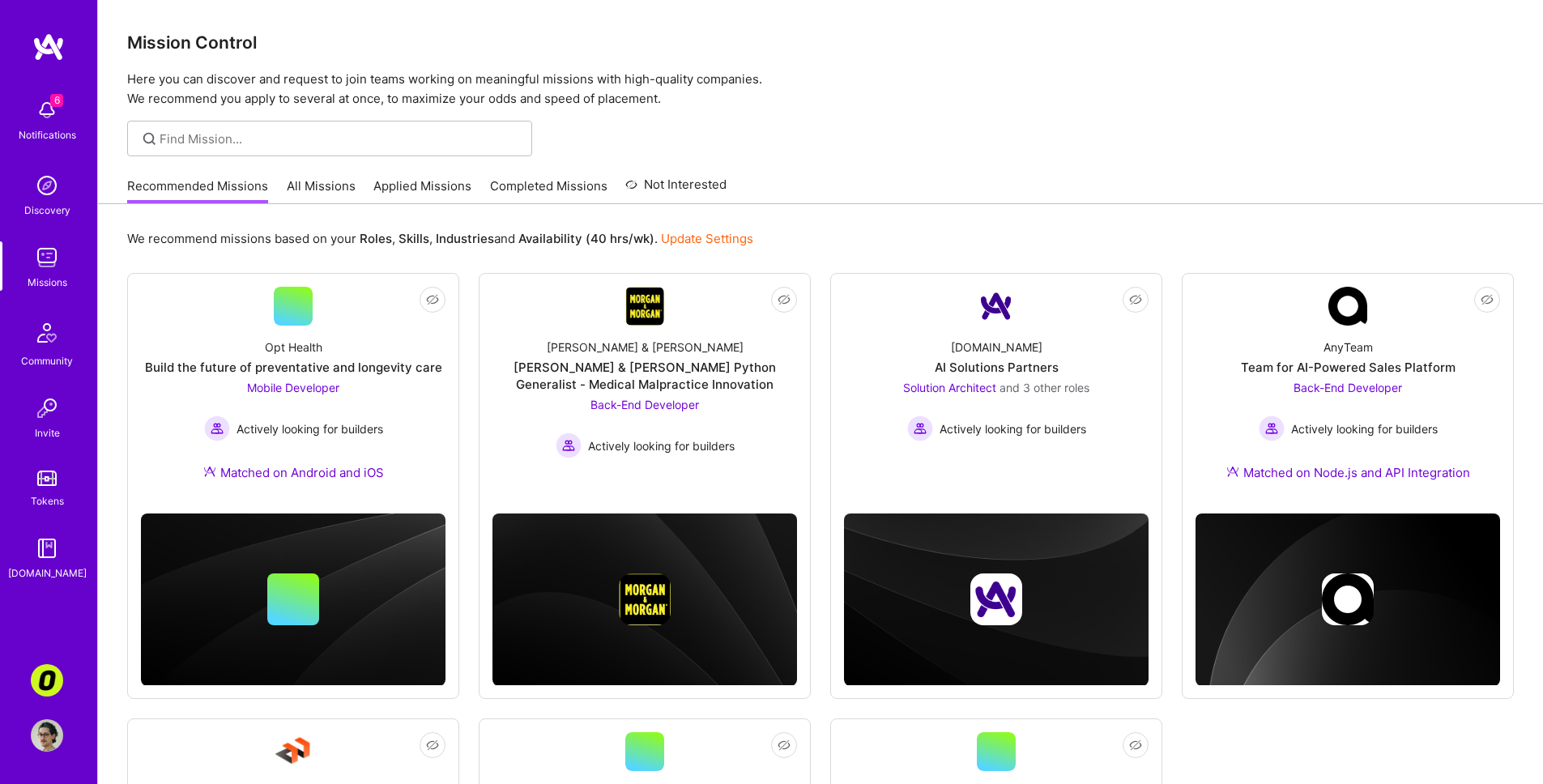
click at [1282, 148] on div at bounding box center [820, 138] width 1445 height 36
